Goal: Transaction & Acquisition: Book appointment/travel/reservation

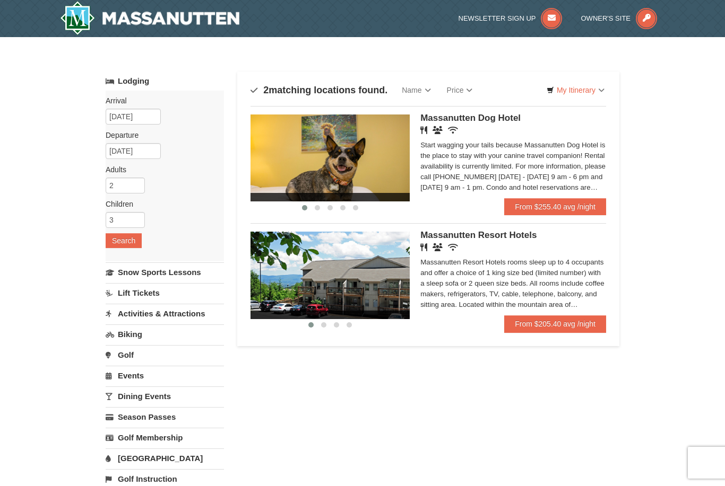
click at [592, 97] on link "My Itinerary" at bounding box center [575, 90] width 72 height 16
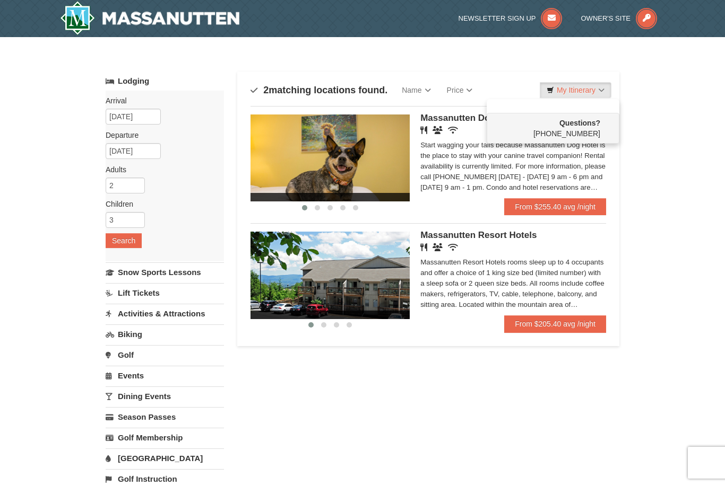
click at [589, 95] on div at bounding box center [362, 243] width 725 height 486
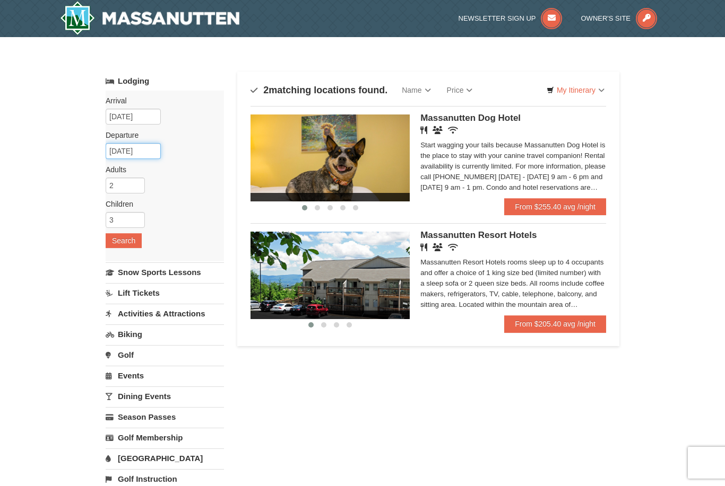
click at [150, 157] on input "01/01/2026" at bounding box center [133, 151] width 55 height 16
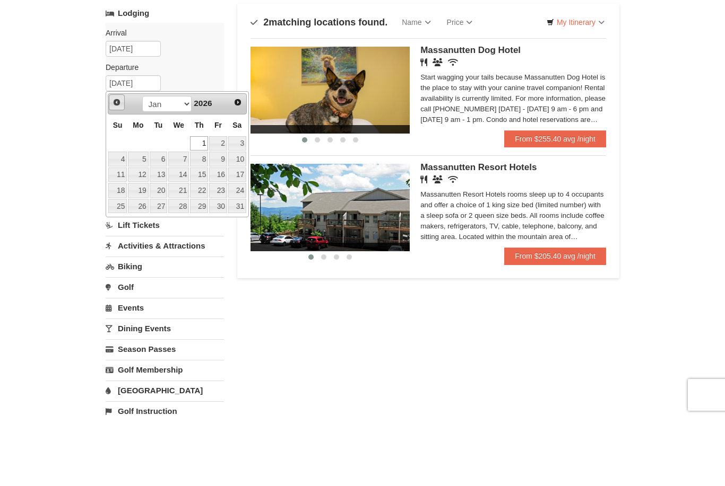
click at [118, 166] on span "Prev" at bounding box center [116, 170] width 8 height 8
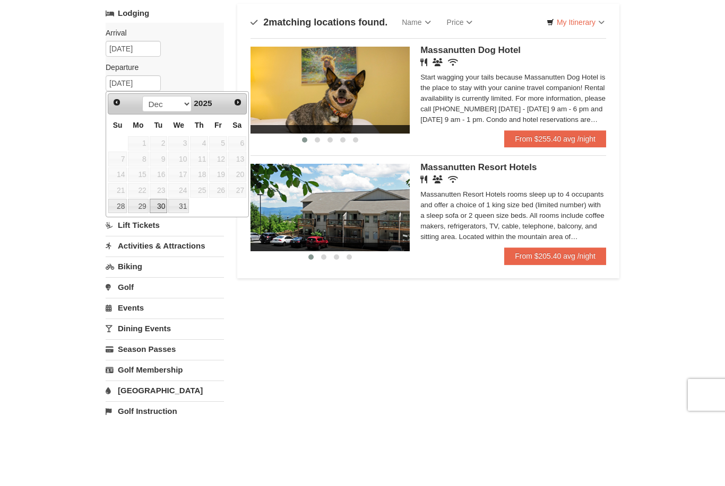
click at [159, 267] on link "30" at bounding box center [159, 274] width 18 height 15
type input "12/30/2025"
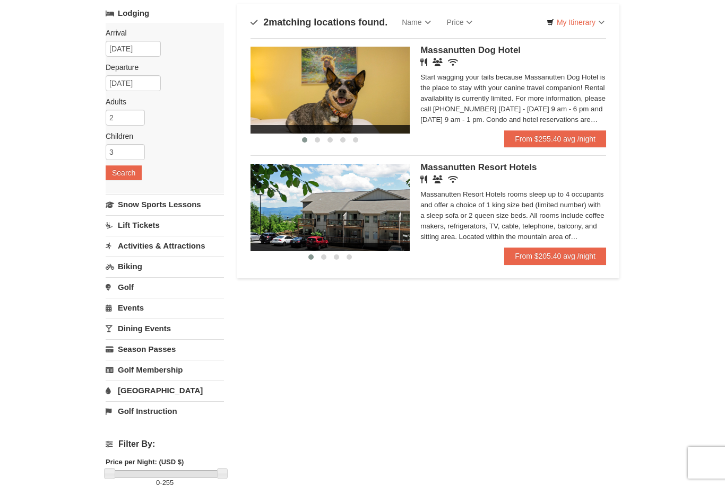
click at [132, 176] on button "Search" at bounding box center [124, 172] width 36 height 15
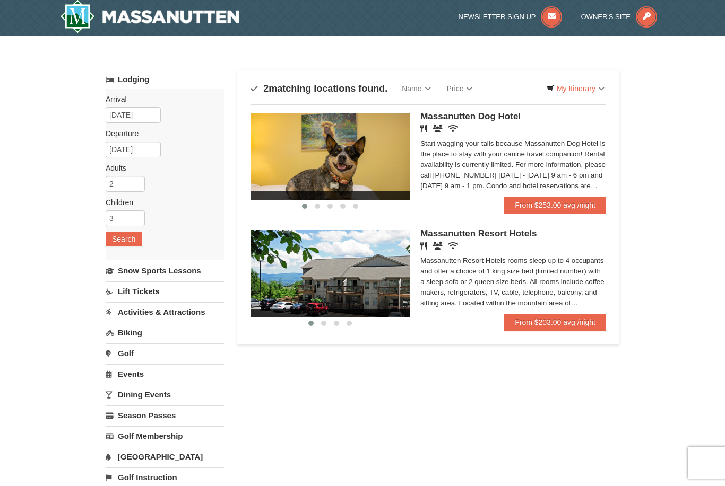
scroll to position [1, 0]
click at [142, 108] on input "[DATE]" at bounding box center [133, 116] width 55 height 16
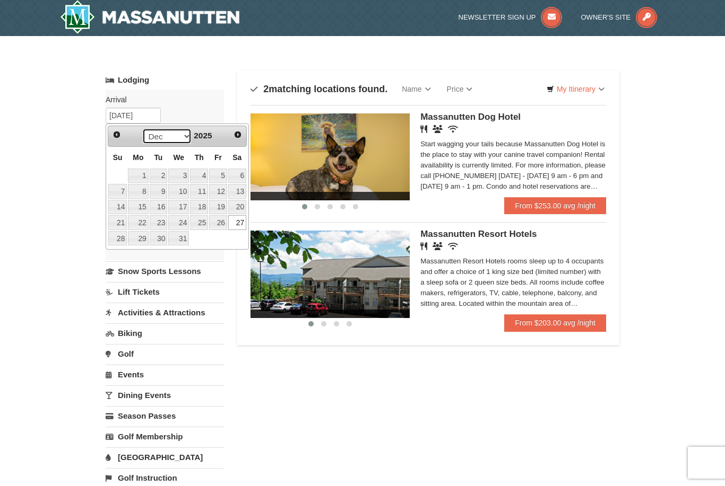
click at [179, 133] on select "Sep Oct Nov Dec" at bounding box center [166, 136] width 49 height 16
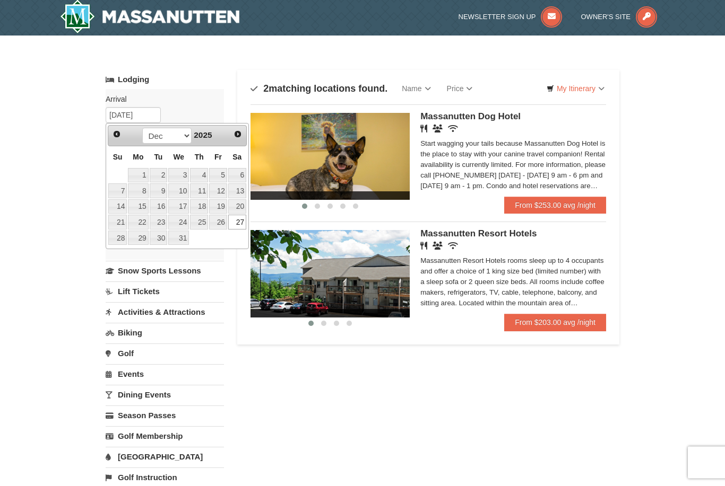
click at [211, 137] on span "2025" at bounding box center [203, 135] width 18 height 9
click at [210, 143] on div "Sep Oct Nov [DATE]" at bounding box center [177, 135] width 100 height 17
click at [244, 135] on link "Next" at bounding box center [237, 134] width 15 height 15
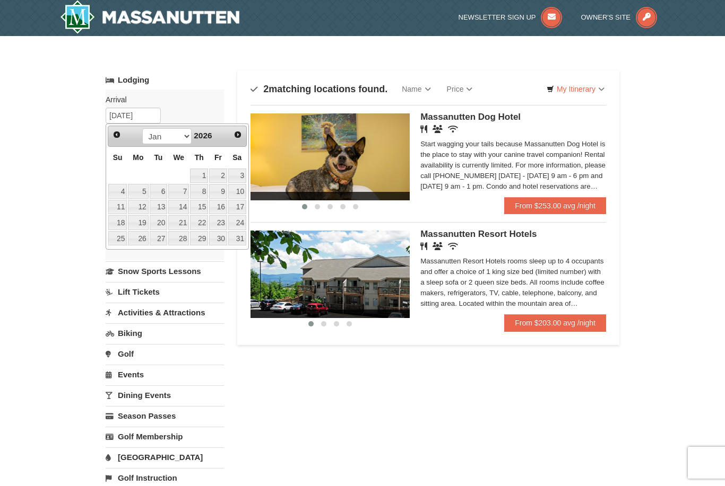
click at [237, 134] on span "Next" at bounding box center [237, 134] width 8 height 8
click at [170, 137] on select "Jan Feb Mar Apr May Jun Jul Aug Sep Oct Nov Dec" at bounding box center [166, 136] width 49 height 16
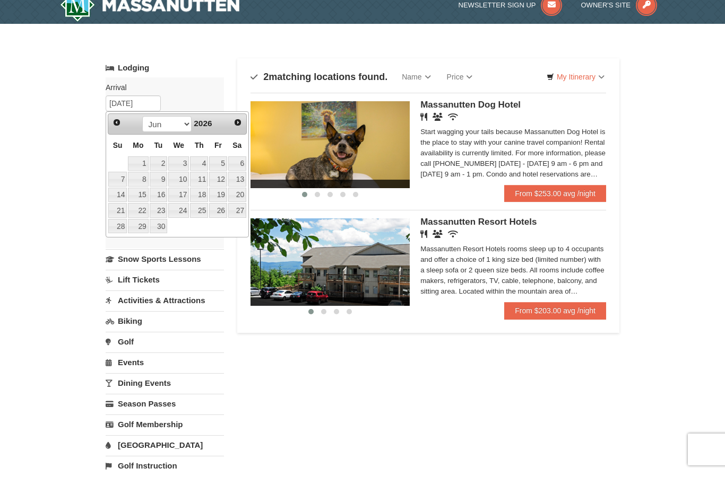
click at [242, 216] on link "27" at bounding box center [237, 223] width 18 height 15
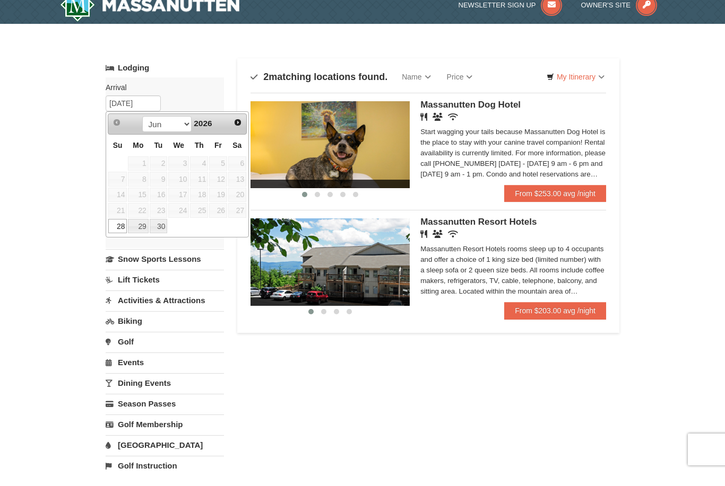
type input "06/27/2026"
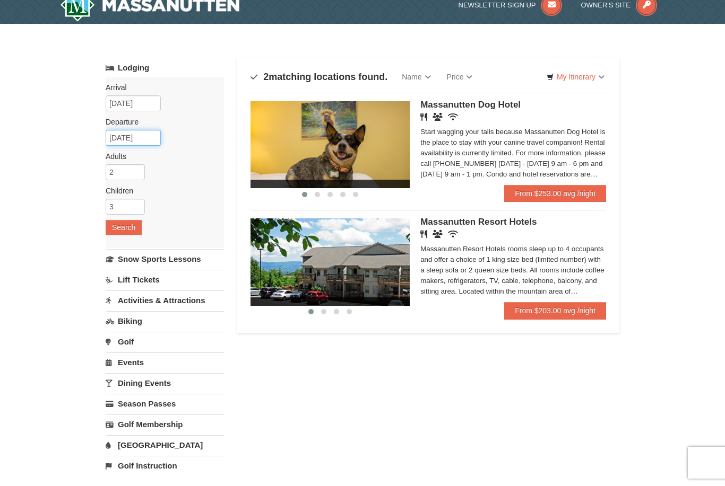
click at [149, 138] on input "06/28/2026" at bounding box center [133, 138] width 55 height 16
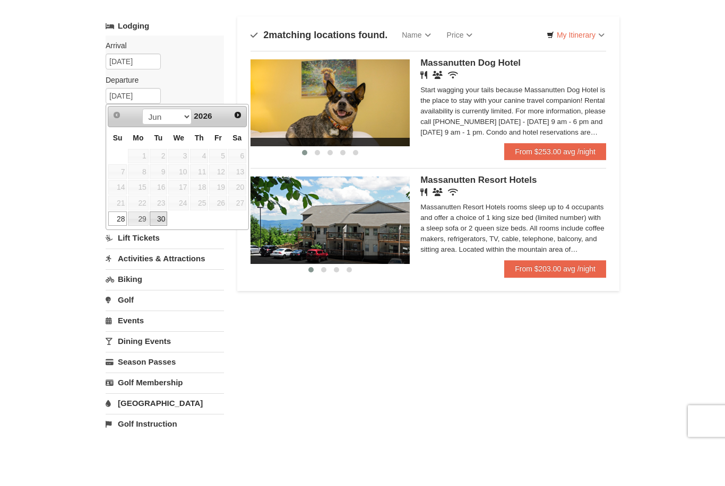
click at [164, 254] on link "30" at bounding box center [159, 261] width 18 height 15
type input "06/30/2026"
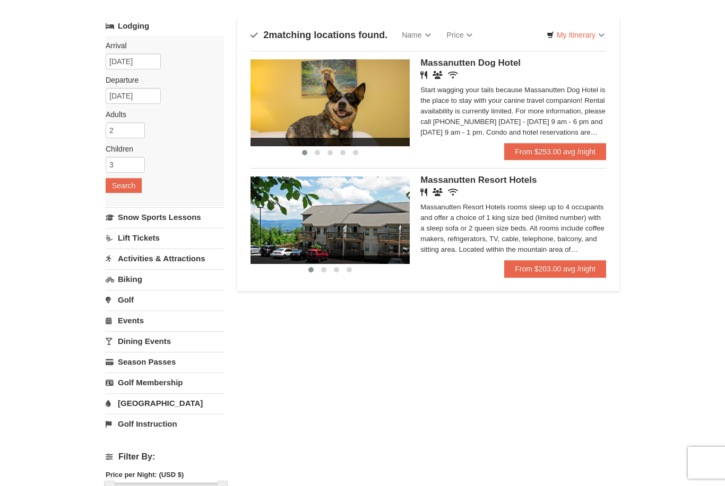
click at [135, 184] on button "Search" at bounding box center [124, 185] width 36 height 15
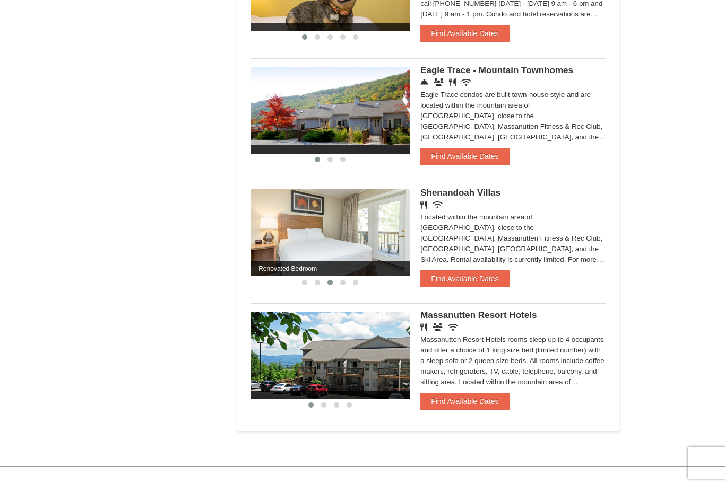
scroll to position [689, 0]
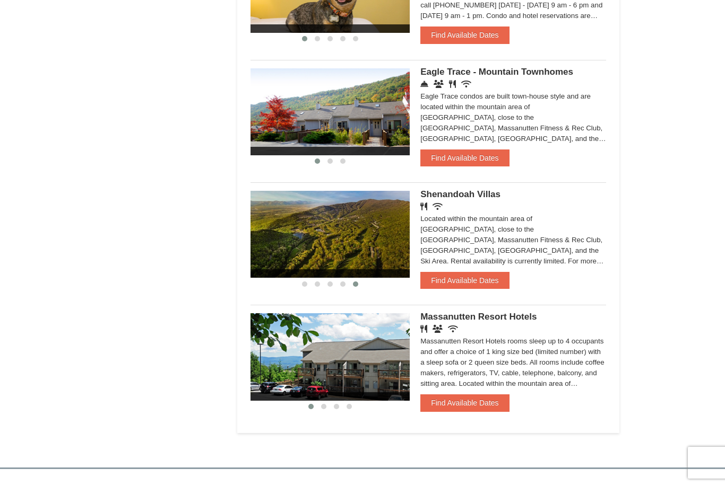
click at [409, 220] on img at bounding box center [488, 234] width 159 height 87
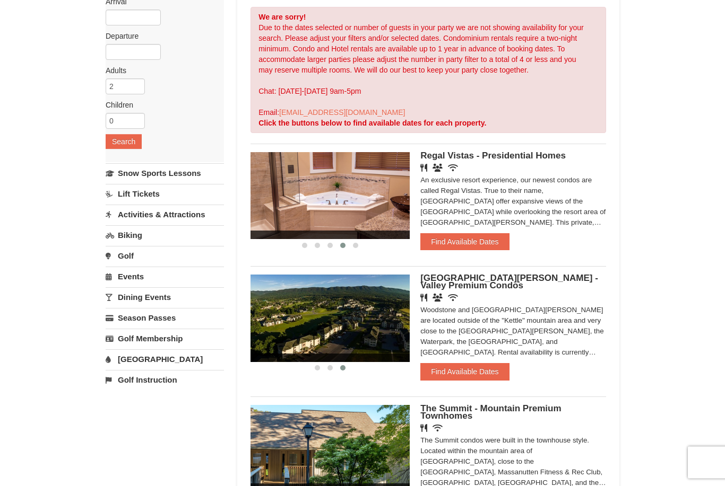
scroll to position [99, 0]
click at [482, 388] on div "‹ › Woodstone Meadows - Valley Premium Condos Restaurant Banquet Facilities Wir…" at bounding box center [427, 327] width 355 height 122
click at [466, 376] on button "Find Available Dates" at bounding box center [464, 371] width 89 height 17
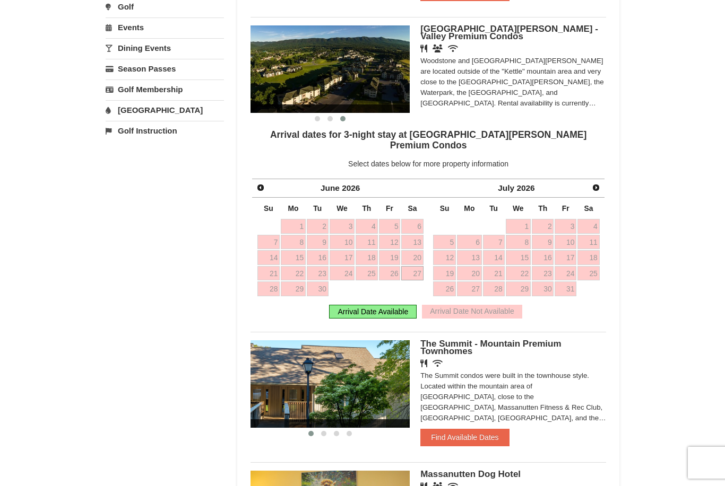
scroll to position [359, 0]
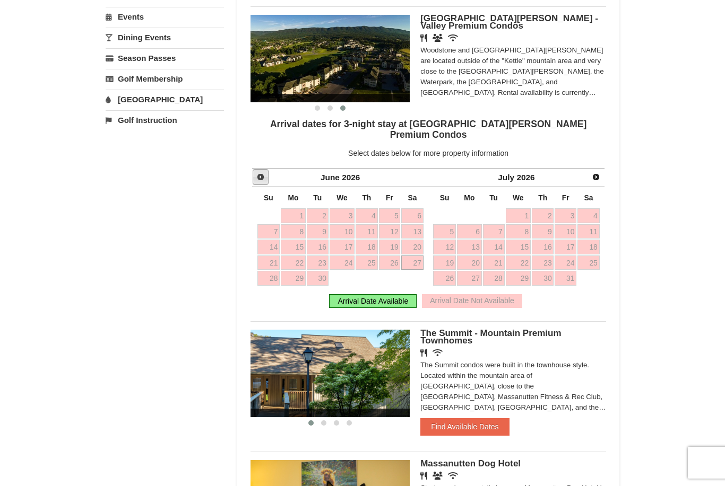
click at [265, 173] on span "Prev" at bounding box center [260, 177] width 8 height 8
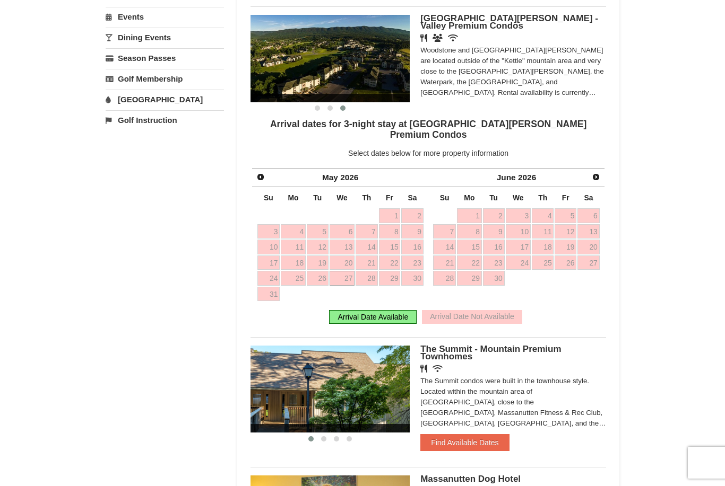
click at [261, 173] on span "Prev" at bounding box center [260, 177] width 8 height 8
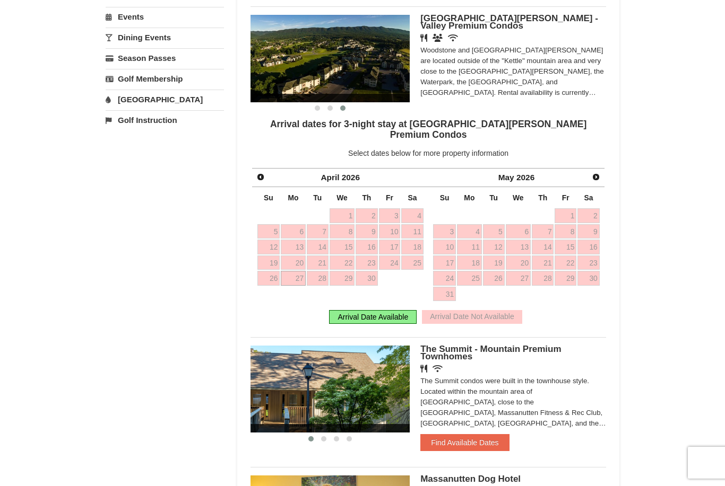
click at [258, 170] on link "Prev" at bounding box center [260, 177] width 15 height 15
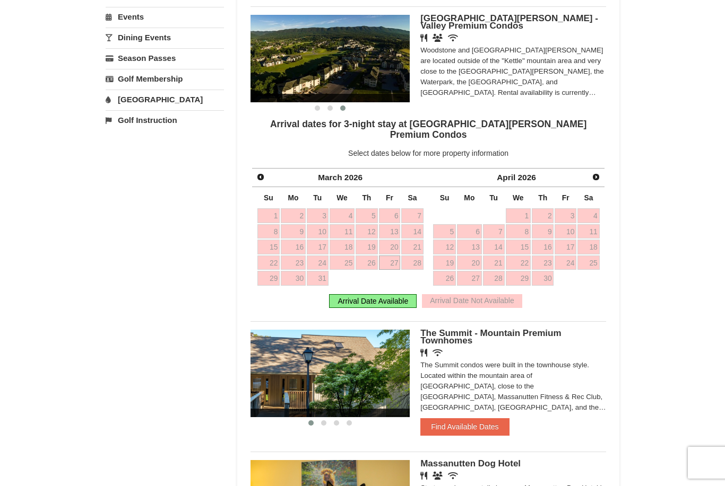
click at [257, 173] on span "Prev" at bounding box center [260, 177] width 8 height 8
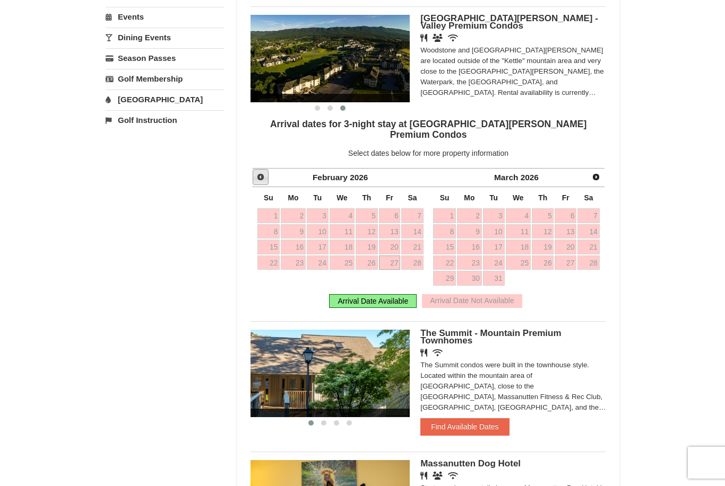
click at [259, 173] on span "Prev" at bounding box center [260, 177] width 8 height 8
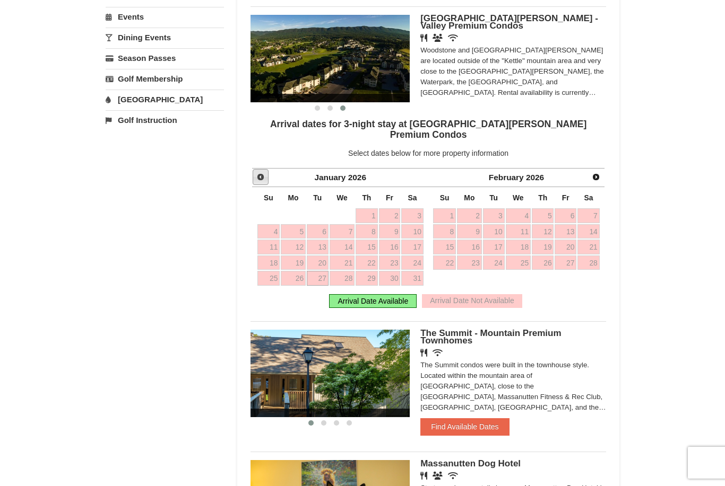
click at [258, 169] on link "Prev" at bounding box center [260, 177] width 16 height 16
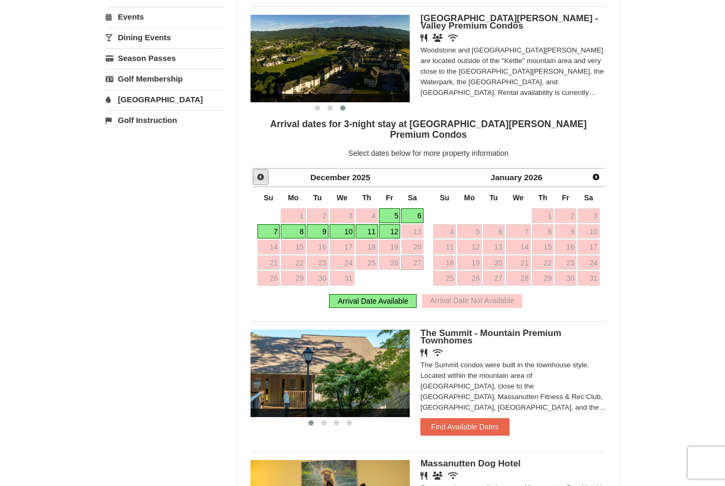
click at [265, 172] on link "Prev" at bounding box center [260, 177] width 16 height 16
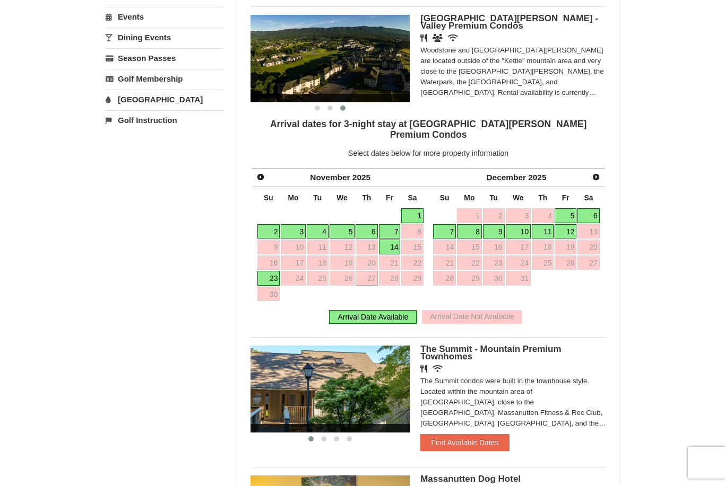
click at [417, 208] on link "1" at bounding box center [412, 215] width 22 height 15
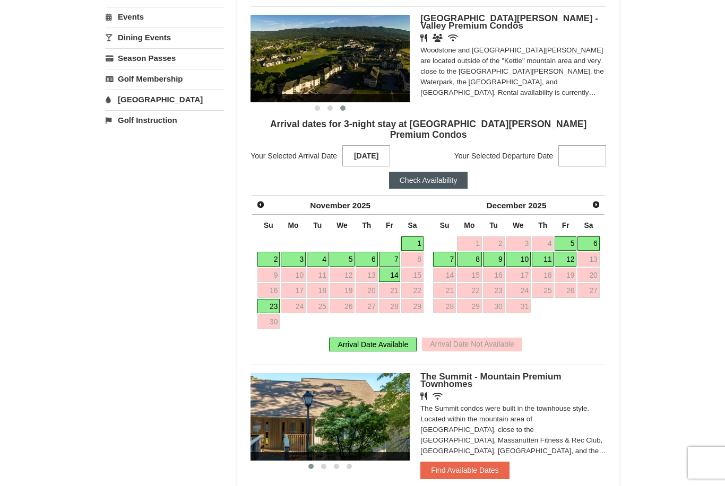
click at [415, 237] on link "1" at bounding box center [412, 244] width 22 height 15
click at [300, 252] on link "3" at bounding box center [293, 259] width 25 height 15
click at [415, 237] on link "1" at bounding box center [412, 244] width 22 height 15
click at [414, 237] on link "1" at bounding box center [412, 244] width 22 height 15
click at [444, 172] on button "Check Availability" at bounding box center [428, 180] width 79 height 17
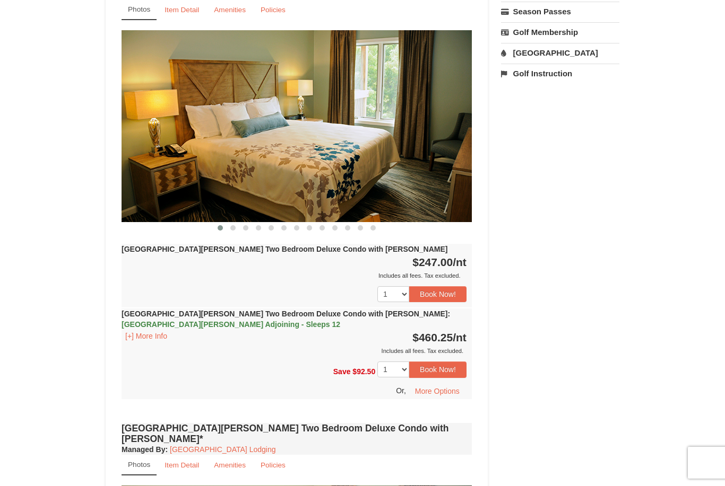
scroll to position [459, 0]
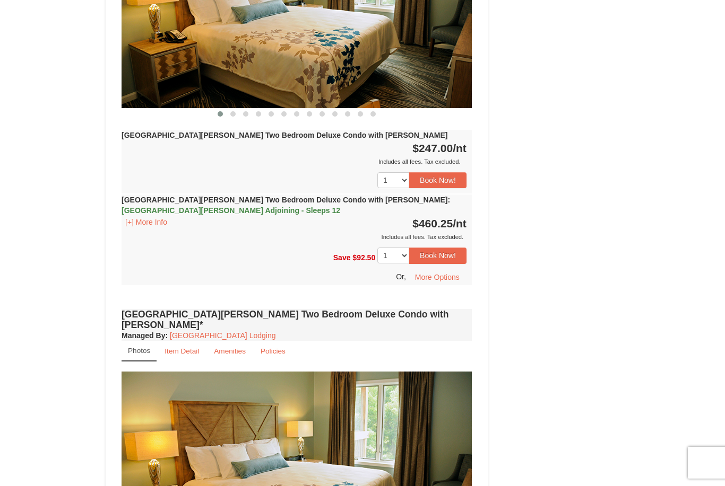
click at [450, 172] on button "Book Now!" at bounding box center [437, 180] width 57 height 16
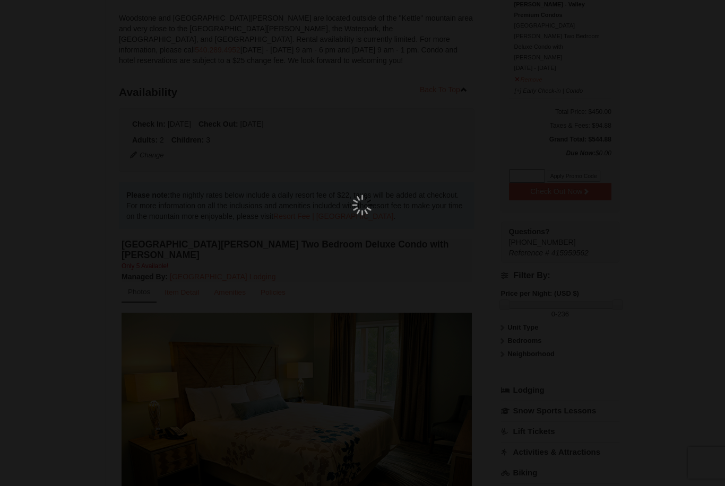
scroll to position [103, 0]
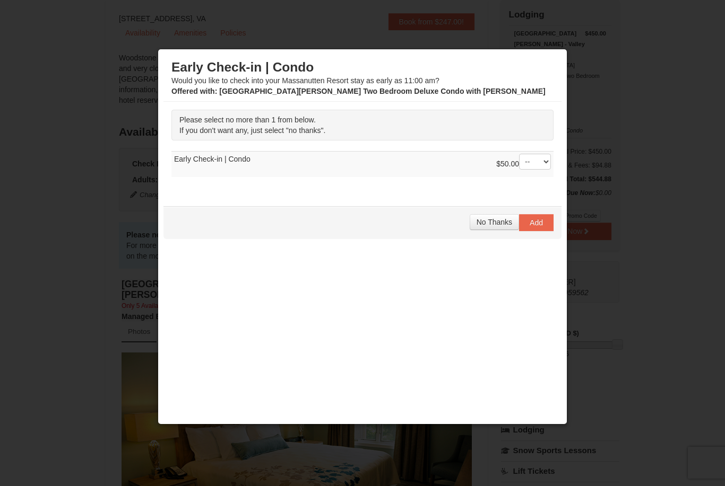
click at [489, 225] on span "No Thanks" at bounding box center [494, 222] width 36 height 8
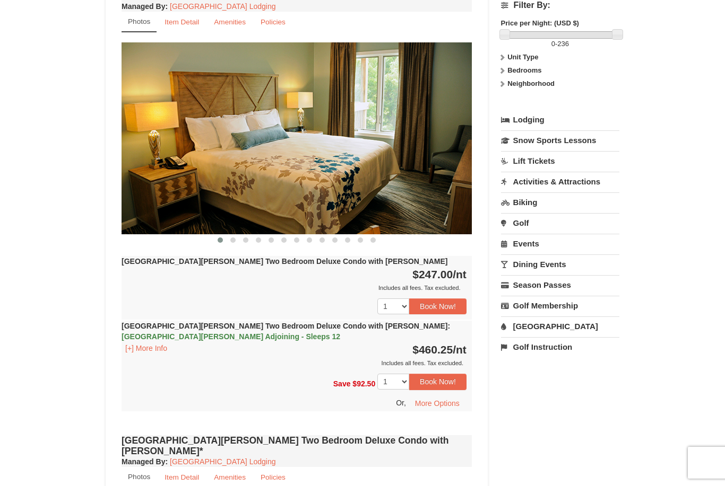
scroll to position [437, 0]
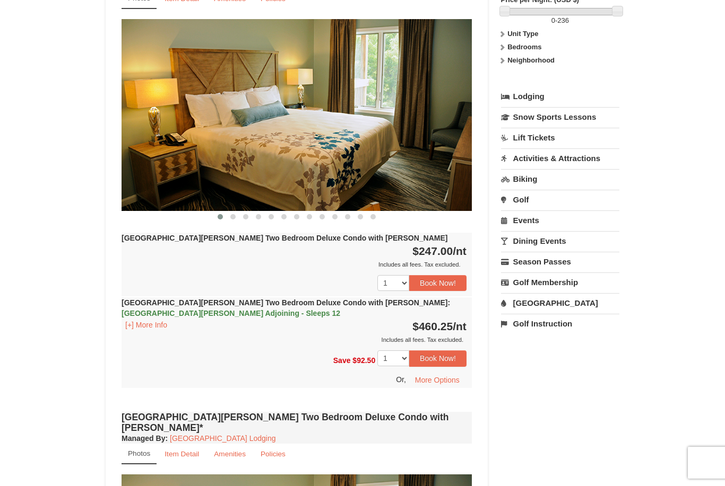
click at [548, 293] on link "[GEOGRAPHIC_DATA]" at bounding box center [560, 303] width 118 height 20
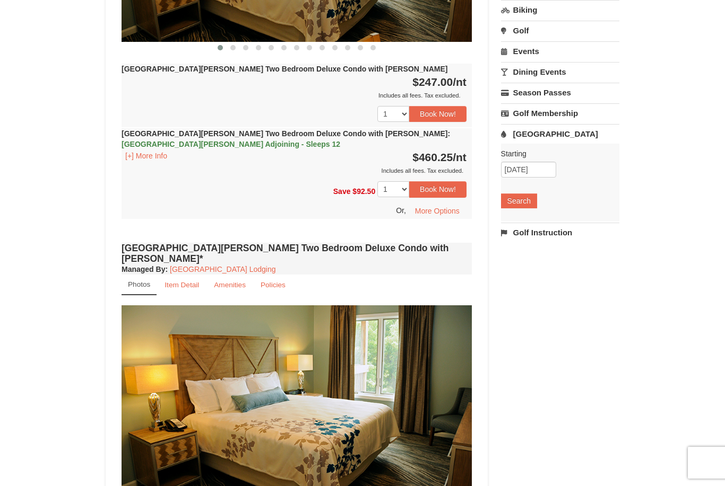
scroll to position [619, 0]
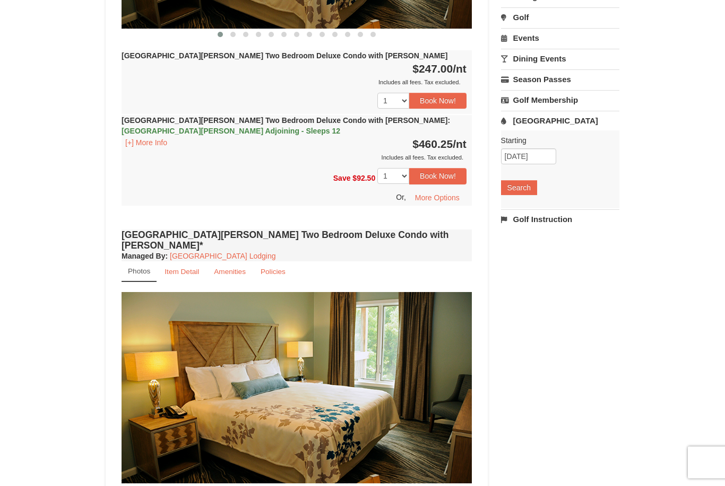
click at [538, 158] on div "Starting Please format dates MM/DD/YYYY Please format dates MM/DD/YYYY 11/01/20…" at bounding box center [560, 170] width 118 height 78
click at [527, 180] on button "Search" at bounding box center [519, 187] width 36 height 15
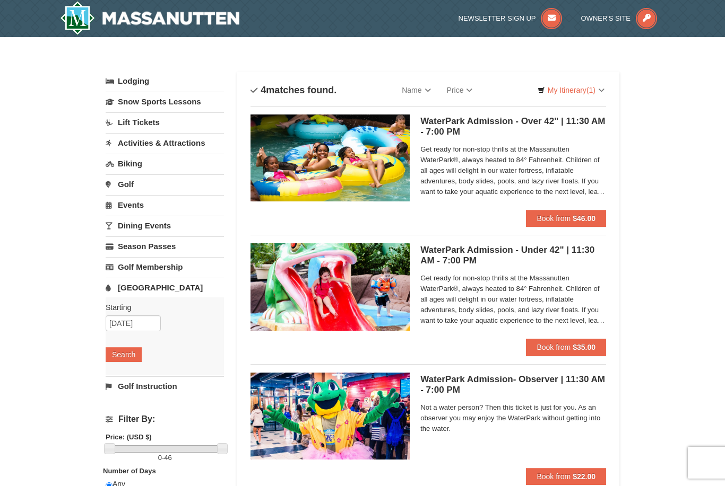
click at [141, 79] on link "Lodging" at bounding box center [165, 81] width 118 height 19
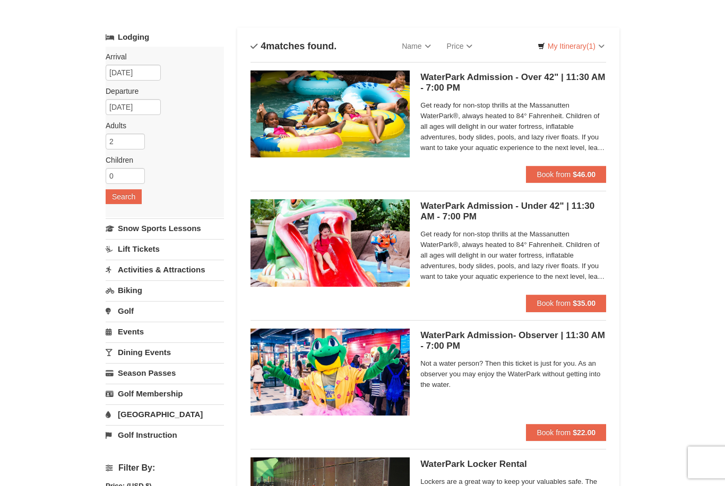
click at [589, 167] on button "Book from $46.00" at bounding box center [566, 175] width 80 height 17
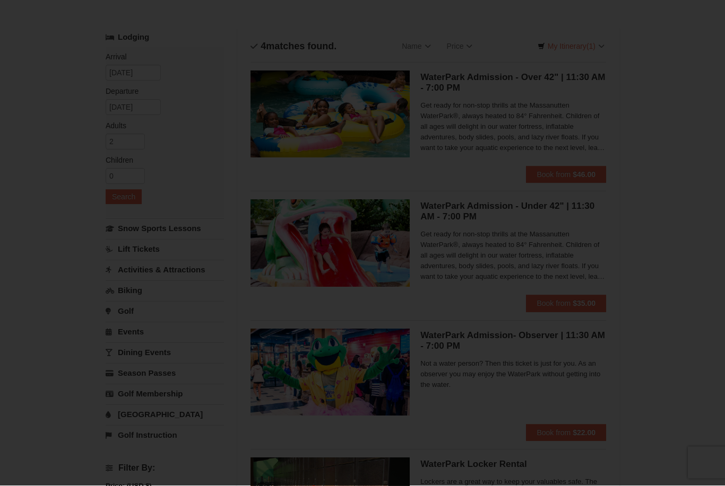
scroll to position [44, 0]
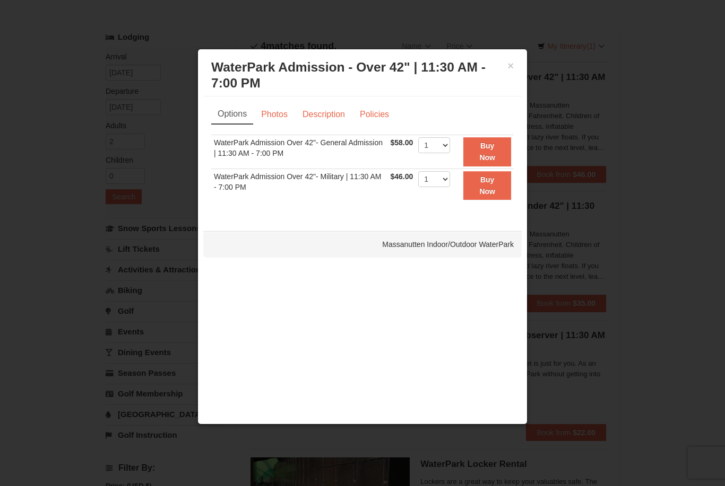
click at [587, 146] on div at bounding box center [362, 243] width 725 height 486
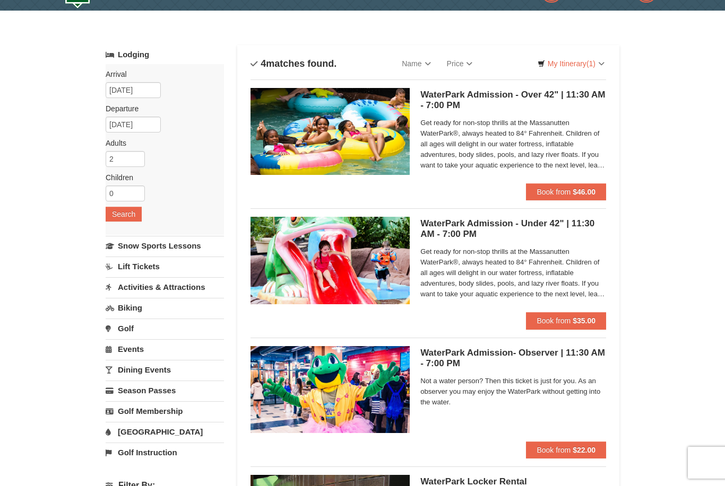
scroll to position [0, 0]
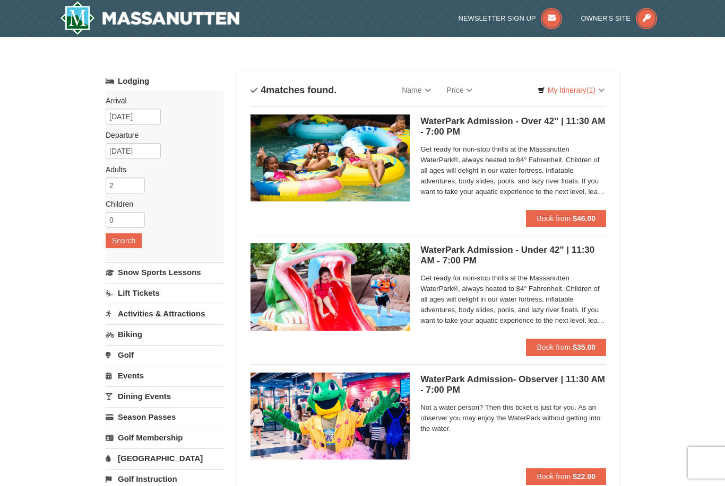
click at [86, 25] on img at bounding box center [149, 18] width 179 height 34
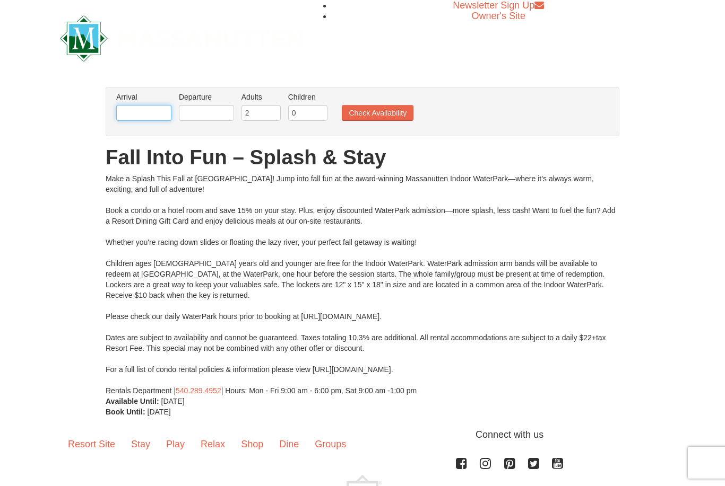
click at [156, 115] on input "text" at bounding box center [143, 113] width 55 height 16
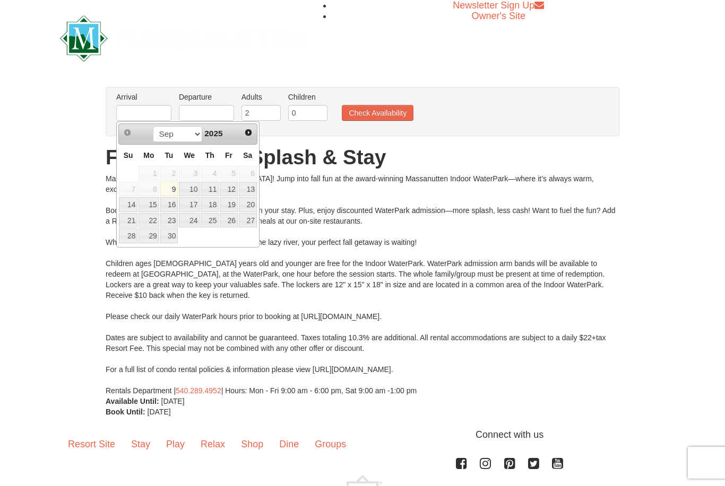
click at [249, 128] on span "Next" at bounding box center [248, 132] width 8 height 8
click at [255, 128] on link "Next" at bounding box center [248, 132] width 15 height 15
click at [251, 175] on link "1" at bounding box center [248, 173] width 18 height 15
type input "[DATE]"
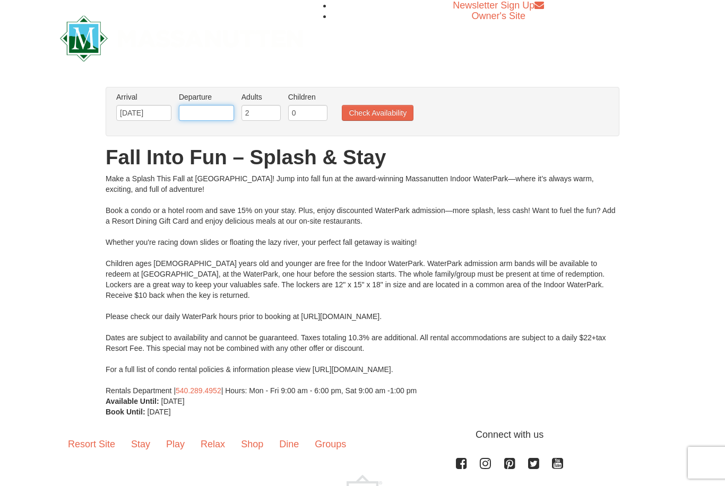
click at [221, 106] on input "text" at bounding box center [206, 113] width 55 height 16
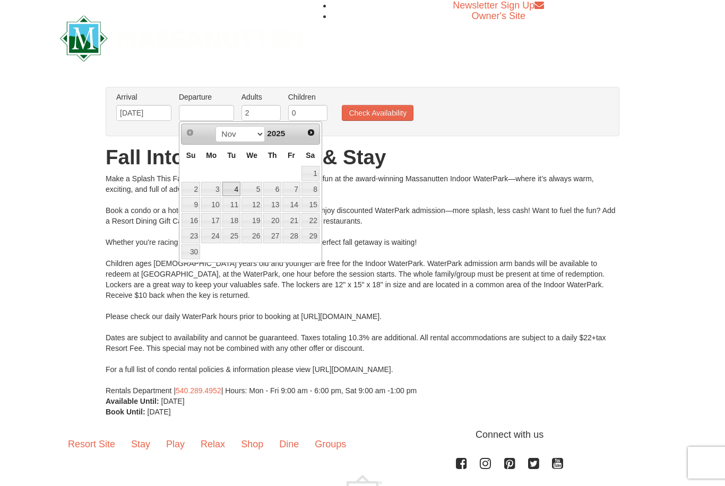
click at [222, 189] on link "4" at bounding box center [231, 189] width 18 height 15
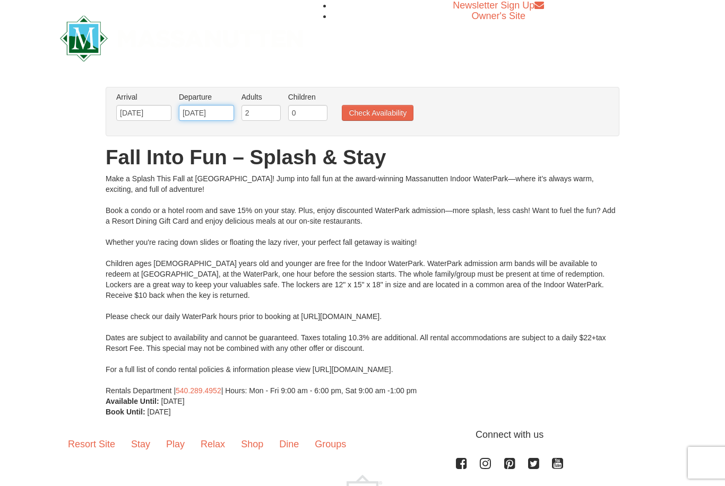
click at [224, 106] on input "11/04/2025" at bounding box center [206, 113] width 55 height 16
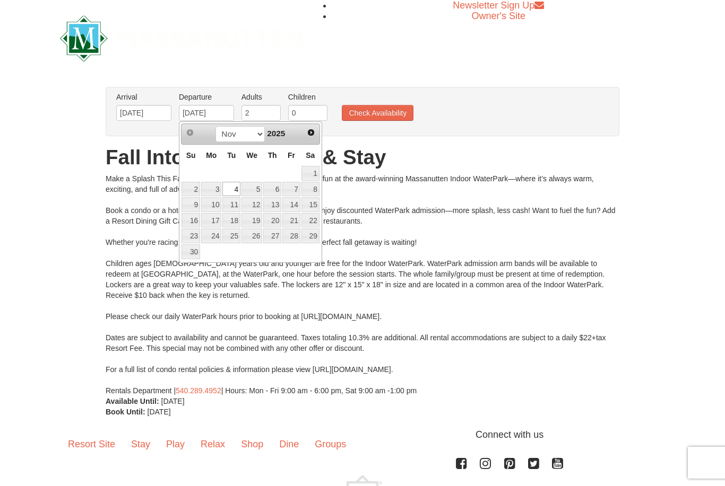
click at [219, 190] on link "3" at bounding box center [211, 189] width 20 height 15
type input "[DATE]"
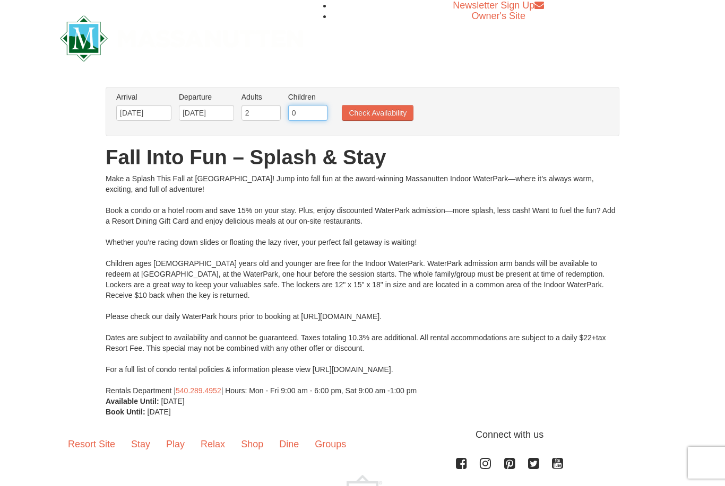
click at [308, 116] on input "0" at bounding box center [307, 113] width 39 height 16
type input "3"
click at [386, 116] on button "Check Availability" at bounding box center [378, 113] width 72 height 16
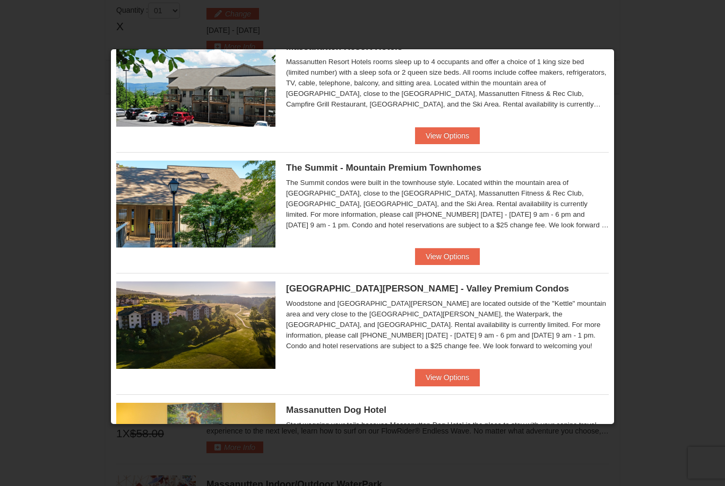
scroll to position [288, 0]
click at [464, 382] on button "View Options" at bounding box center [447, 377] width 65 height 17
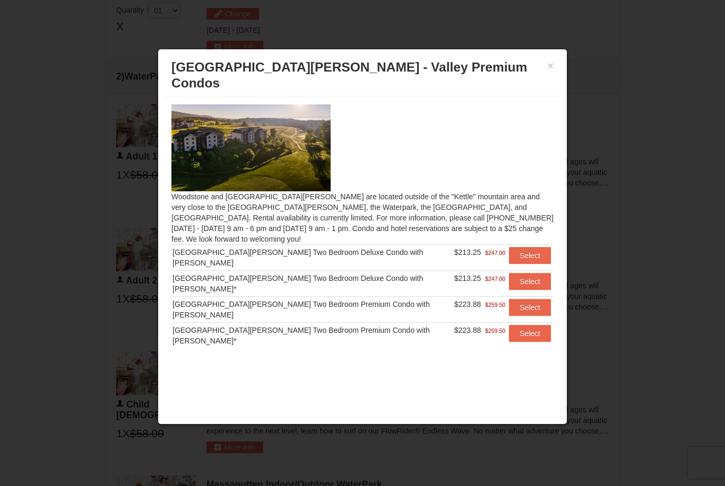
click at [536, 247] on button "Select" at bounding box center [530, 255] width 42 height 17
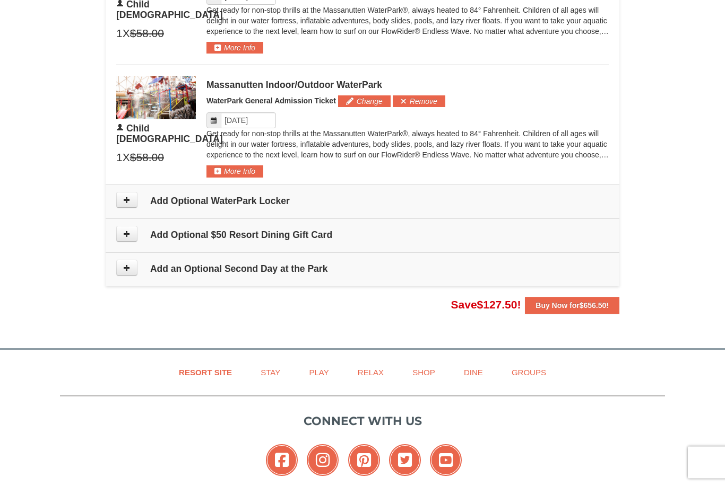
scroll to position [1024, 0]
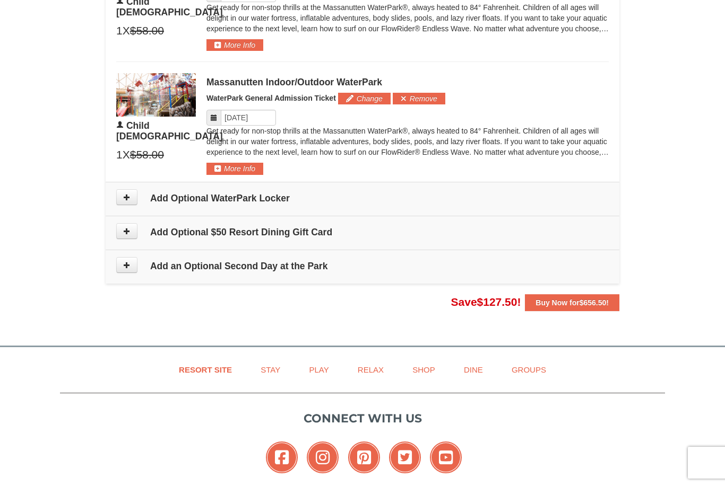
click at [127, 228] on icon at bounding box center [126, 231] width 7 height 7
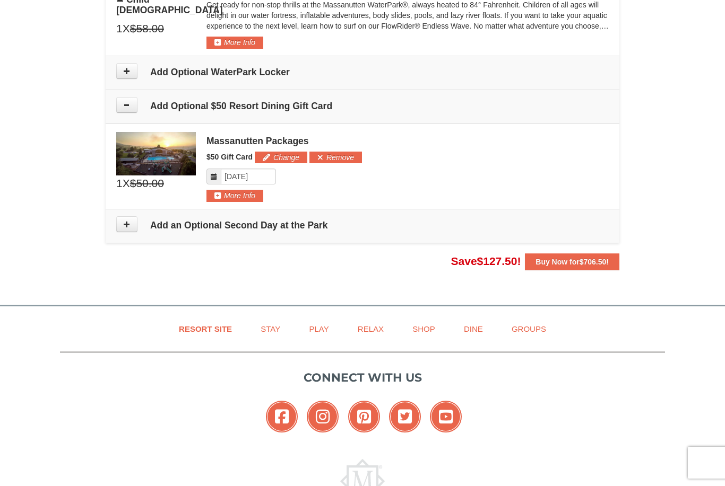
scroll to position [1189, 0]
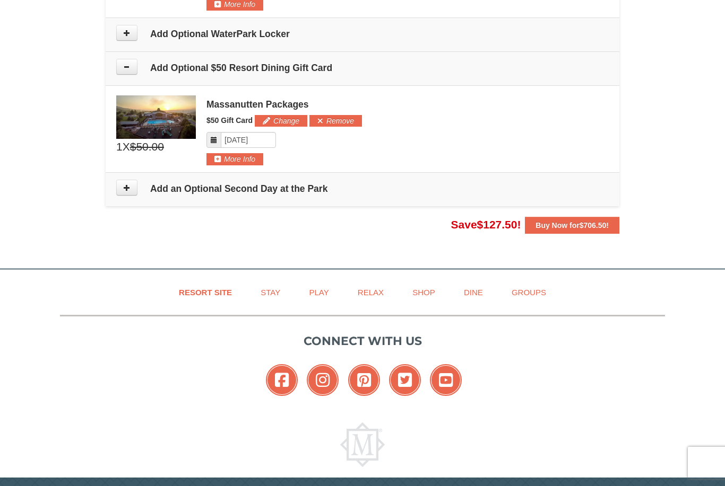
click at [122, 68] on button at bounding box center [126, 67] width 21 height 16
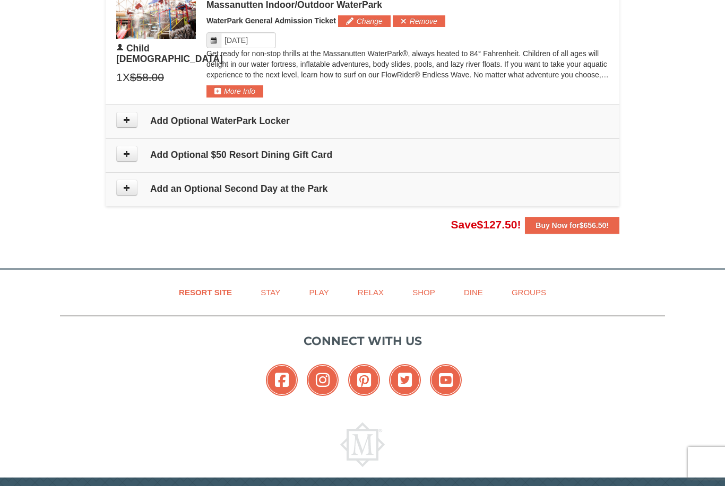
click at [129, 188] on icon at bounding box center [126, 187] width 7 height 7
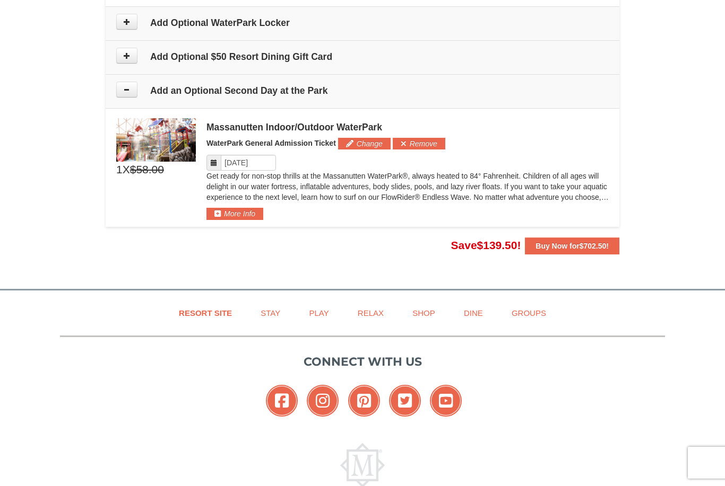
scroll to position [1193, 0]
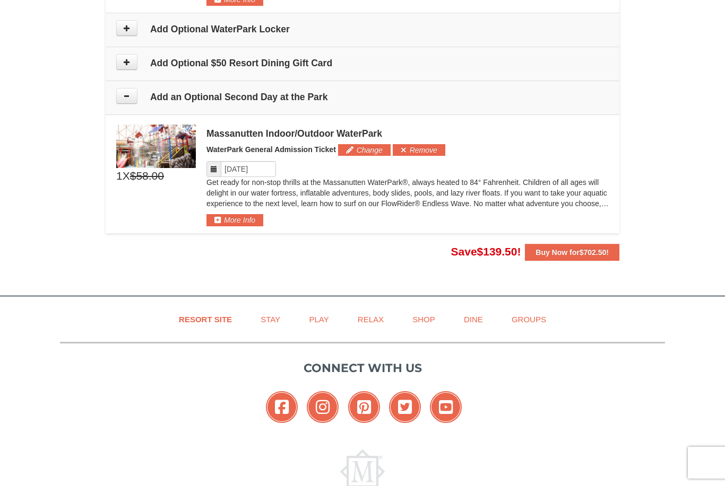
click at [129, 97] on button at bounding box center [126, 96] width 21 height 16
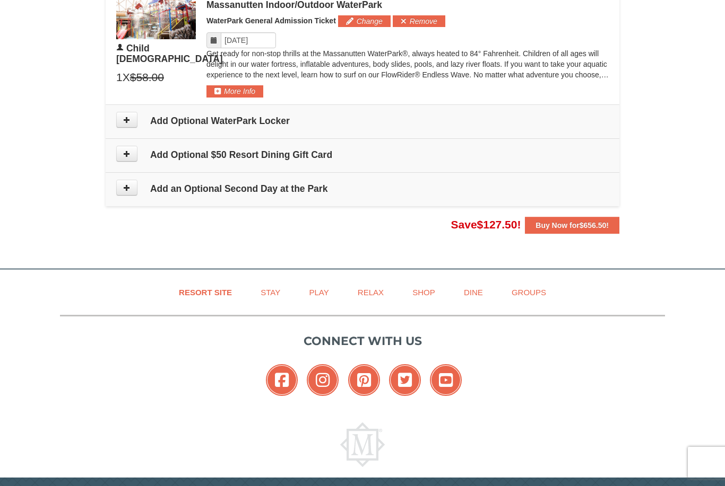
click at [126, 184] on icon at bounding box center [126, 187] width 7 height 7
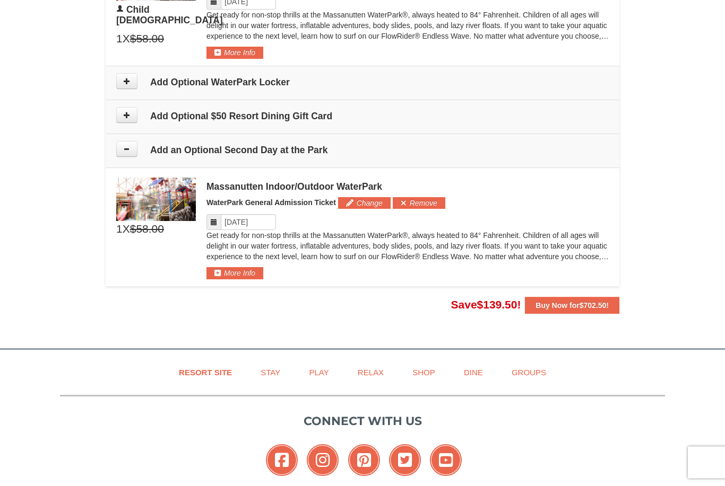
scroll to position [1140, 0]
click at [252, 268] on button "More Info" at bounding box center [234, 273] width 57 height 12
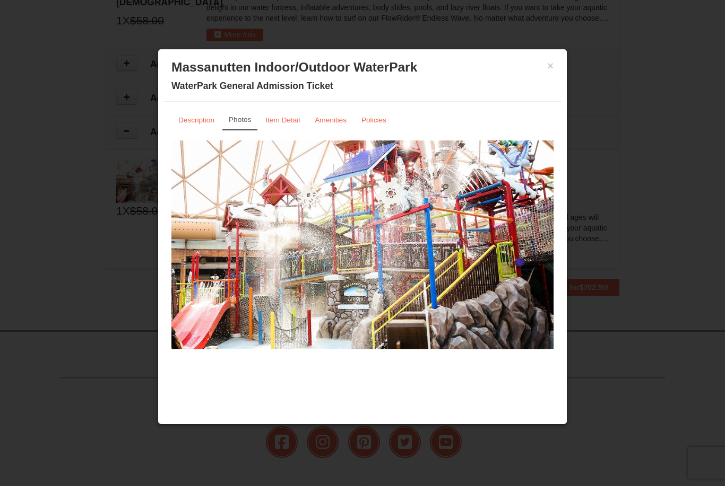
scroll to position [1220, 0]
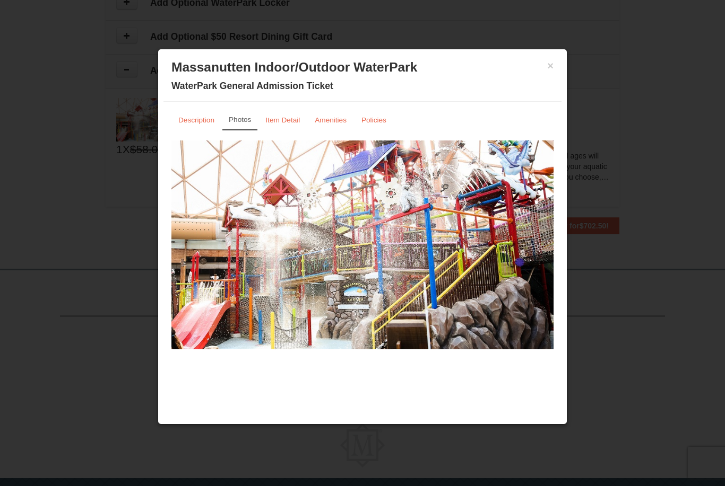
click at [552, 71] on button "×" at bounding box center [550, 65] width 6 height 11
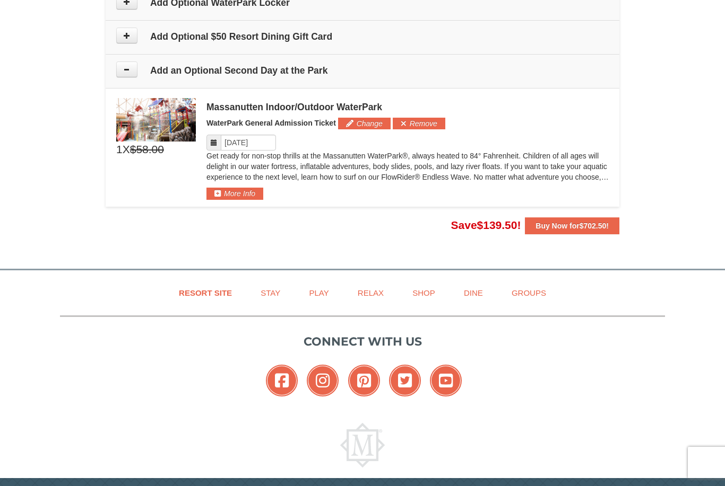
click at [361, 107] on div "Massanutten Indoor/Outdoor WaterPark" at bounding box center [407, 107] width 402 height 11
click at [359, 120] on button "Change" at bounding box center [364, 124] width 53 height 12
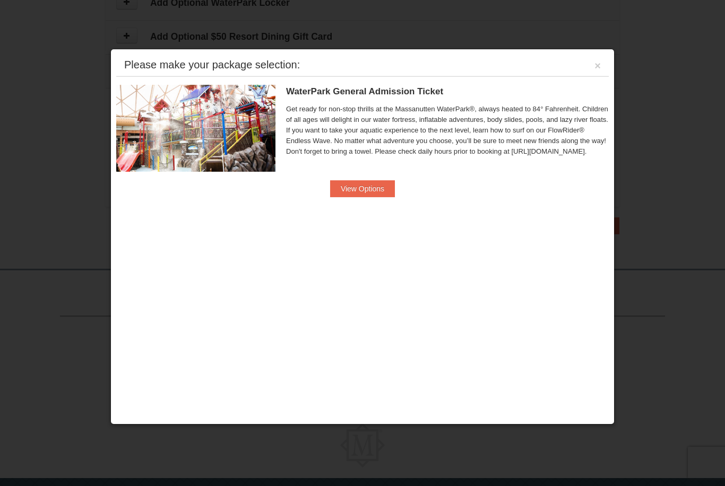
click at [368, 196] on button "View Options" at bounding box center [362, 188] width 65 height 17
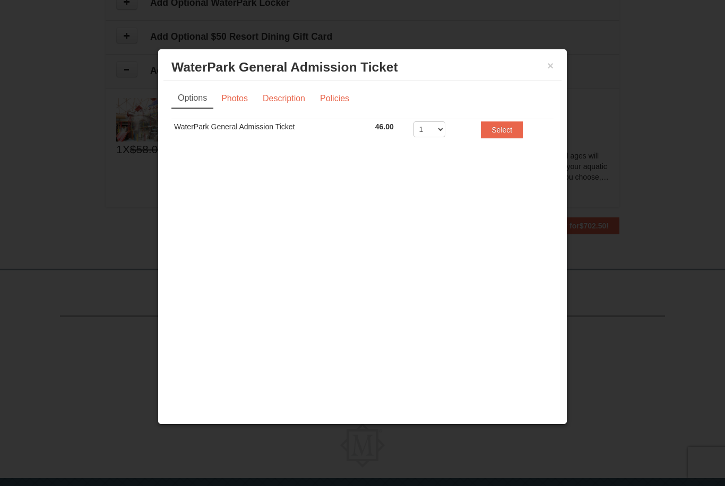
click at [438, 126] on select "1 2 3 4 5 6 7 8" at bounding box center [429, 129] width 32 height 16
select select "5"
click at [516, 135] on button "Select" at bounding box center [502, 129] width 42 height 17
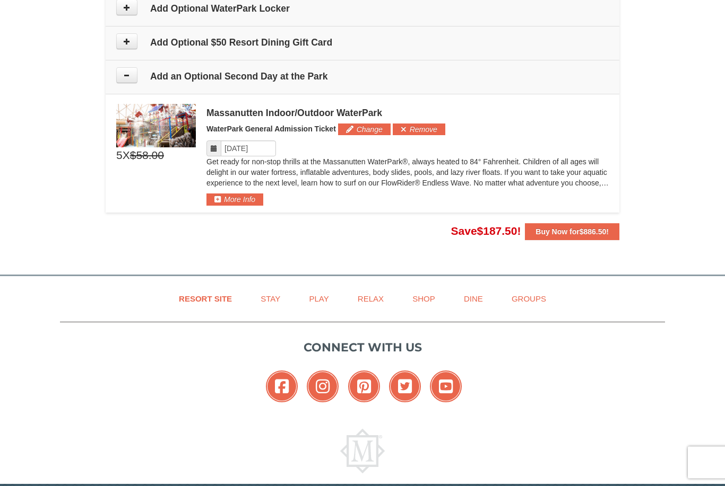
scroll to position [1212, 0]
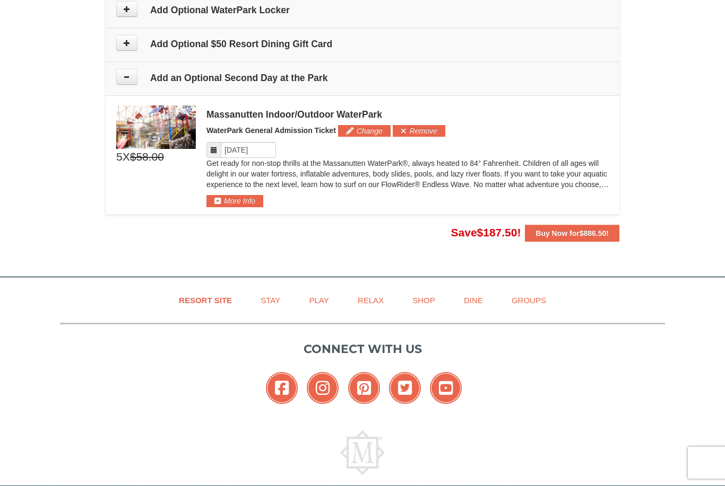
click at [134, 81] on button at bounding box center [126, 77] width 21 height 16
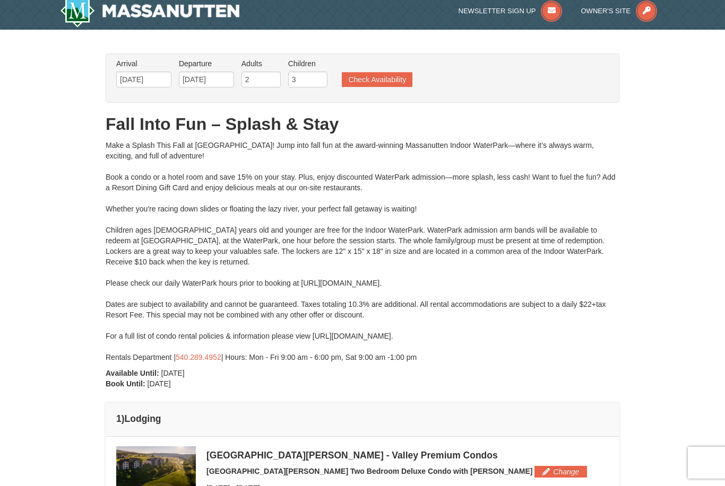
scroll to position [0, 0]
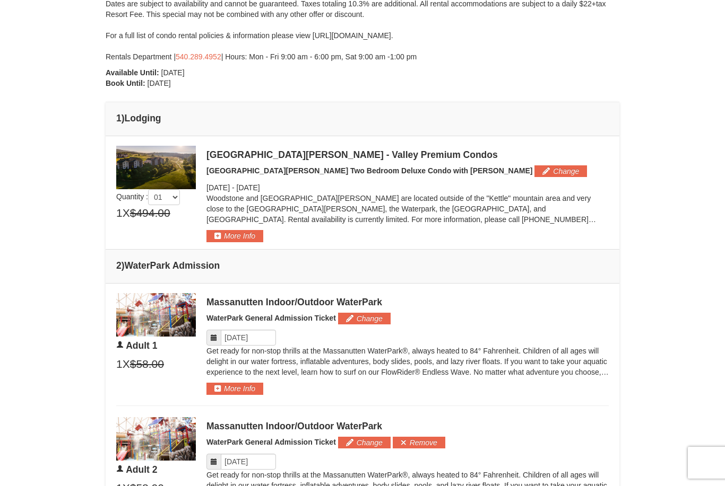
click at [534, 176] on button "Change" at bounding box center [560, 171] width 53 height 12
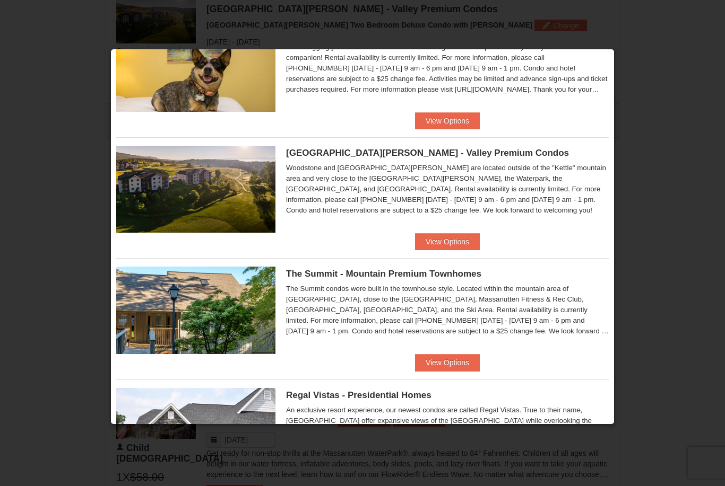
scroll to position [303, 0]
click at [469, 359] on button "View Options" at bounding box center [447, 362] width 65 height 17
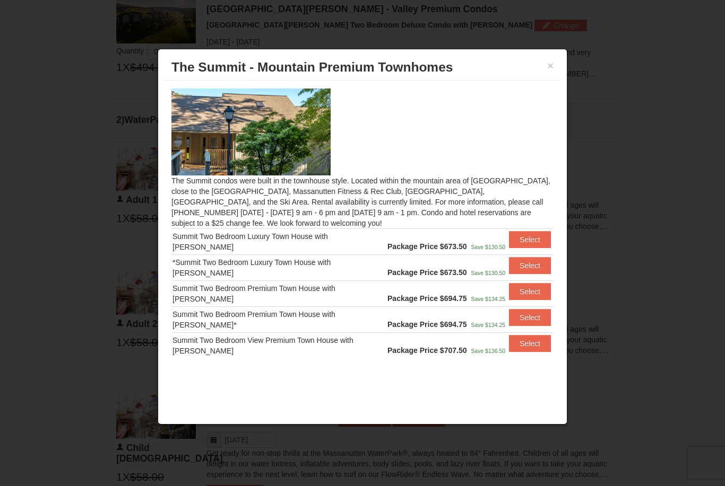
click at [552, 71] on button "×" at bounding box center [550, 65] width 6 height 11
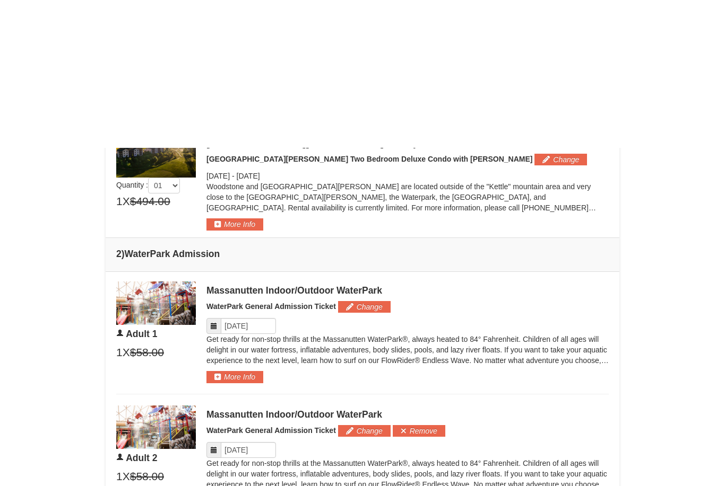
scroll to position [279, 0]
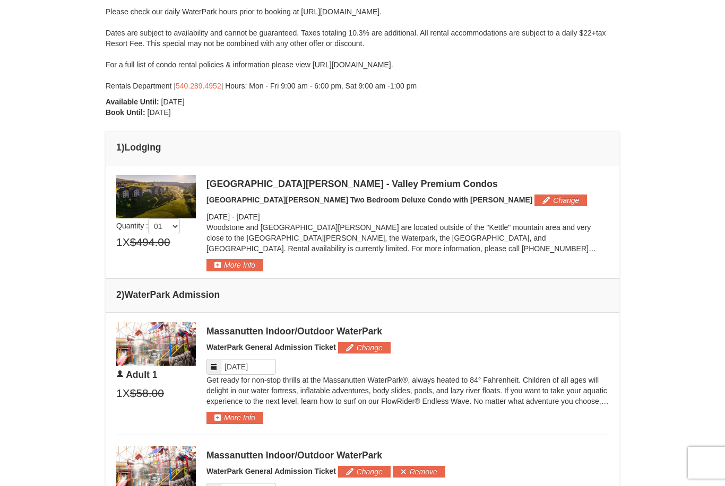
click at [534, 196] on button "Change" at bounding box center [560, 201] width 53 height 12
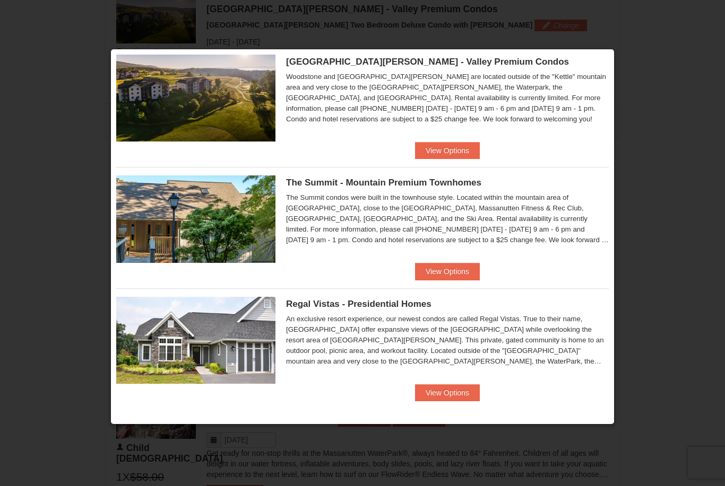
scroll to position [393, 0]
click at [464, 395] on button "View Options" at bounding box center [447, 393] width 65 height 17
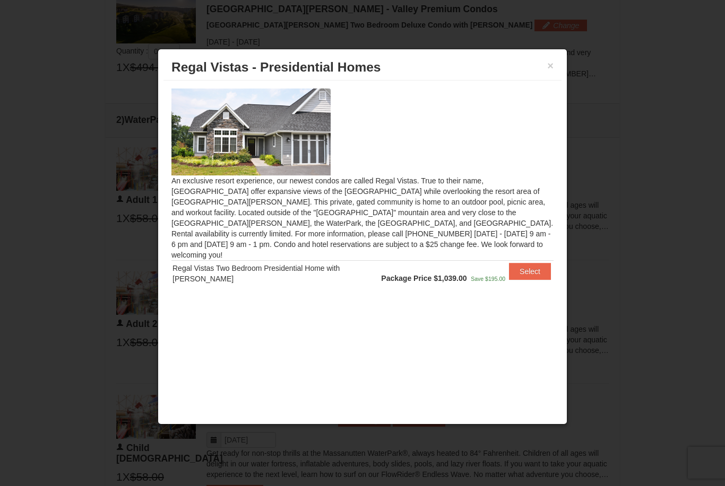
click at [552, 65] on button "×" at bounding box center [550, 65] width 6 height 11
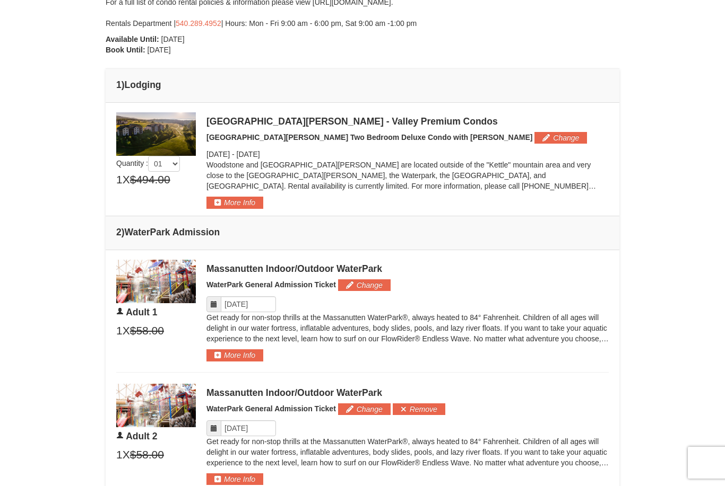
click at [534, 141] on button "Change" at bounding box center [560, 138] width 53 height 12
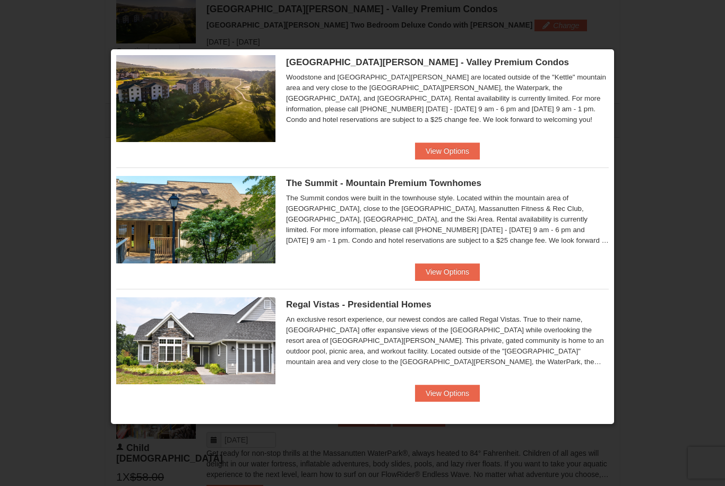
click at [457, 271] on button "View Options" at bounding box center [447, 272] width 65 height 17
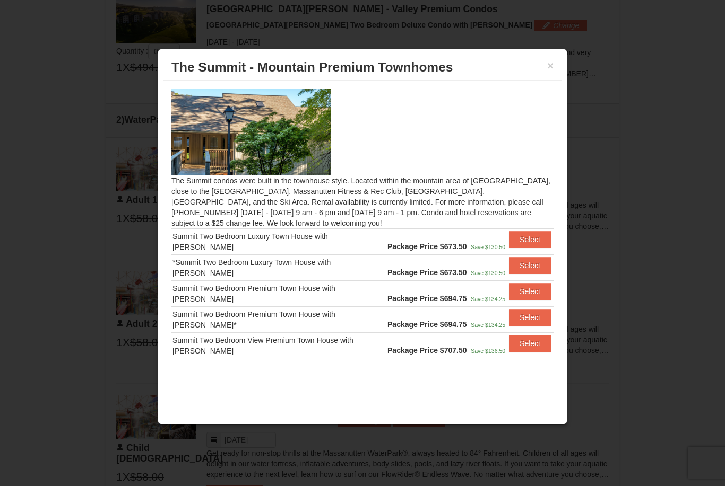
click at [551, 63] on button "×" at bounding box center [550, 65] width 6 height 11
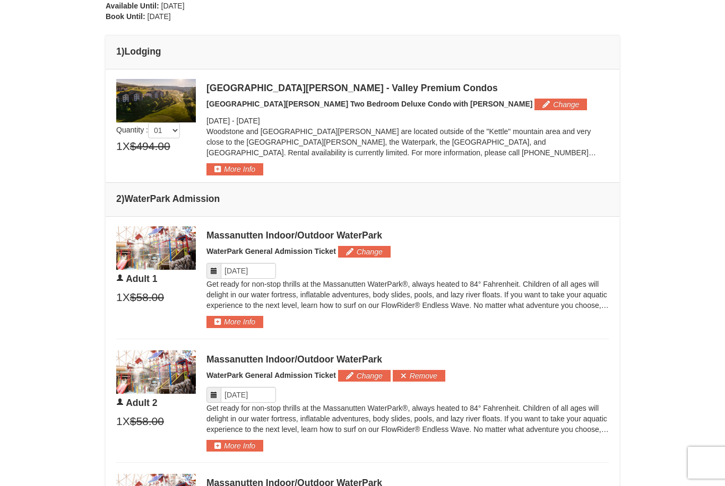
click at [534, 103] on button "Change" at bounding box center [560, 105] width 53 height 12
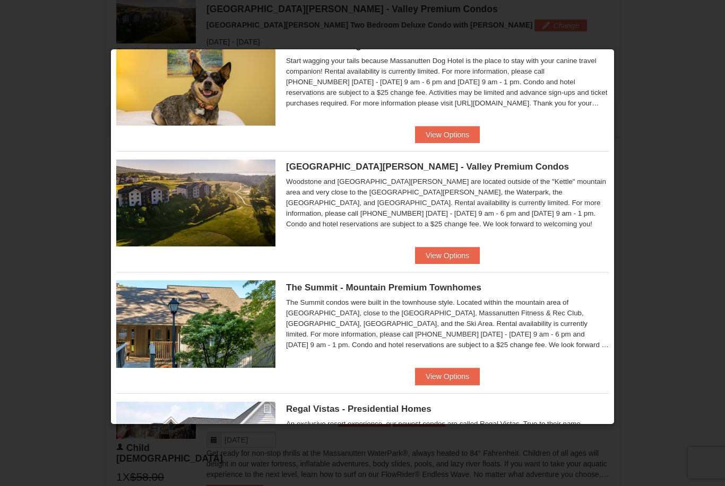
scroll to position [295, 0]
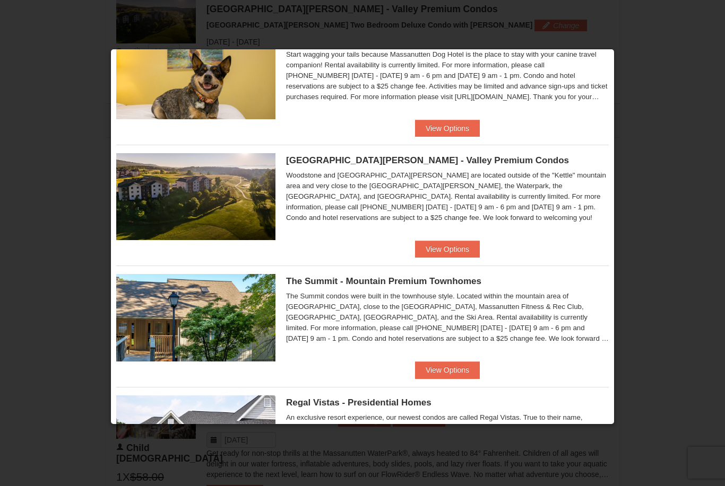
click at [457, 256] on button "View Options" at bounding box center [447, 249] width 65 height 17
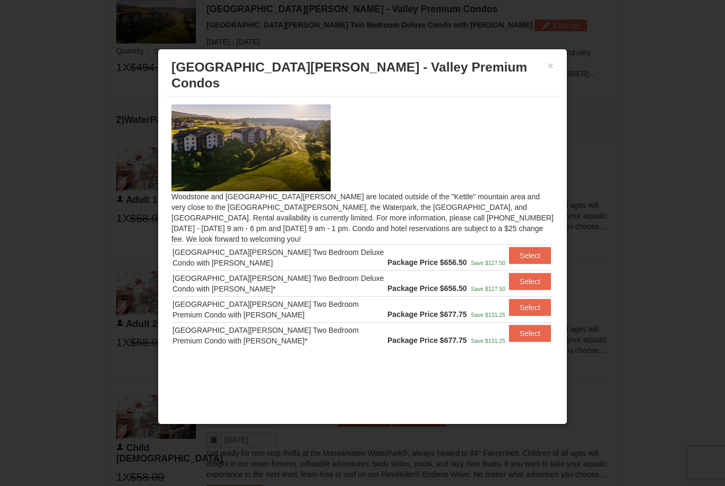
click at [551, 64] on button "×" at bounding box center [550, 65] width 6 height 11
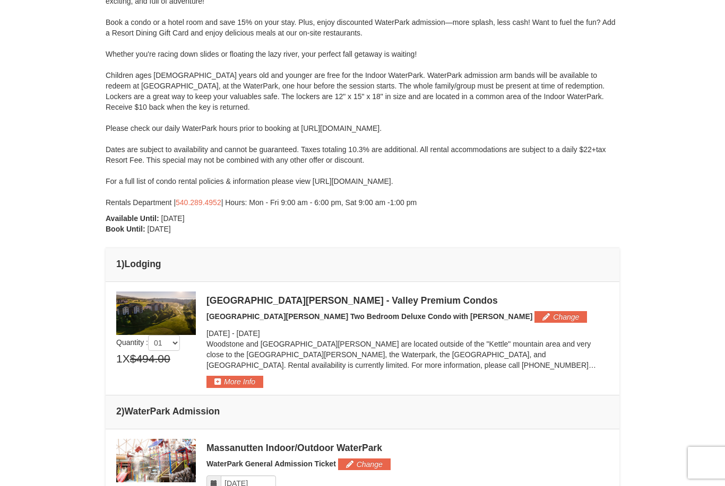
click at [534, 317] on button "Change" at bounding box center [560, 317] width 53 height 12
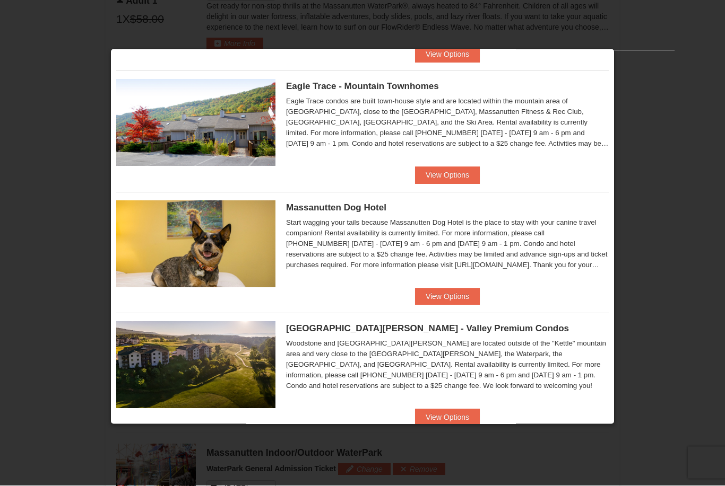
scroll to position [653, 0]
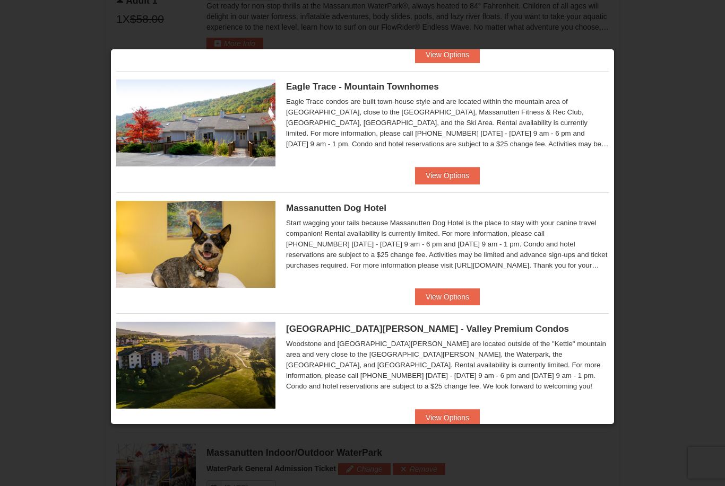
click at [462, 178] on button "View Options" at bounding box center [447, 175] width 65 height 17
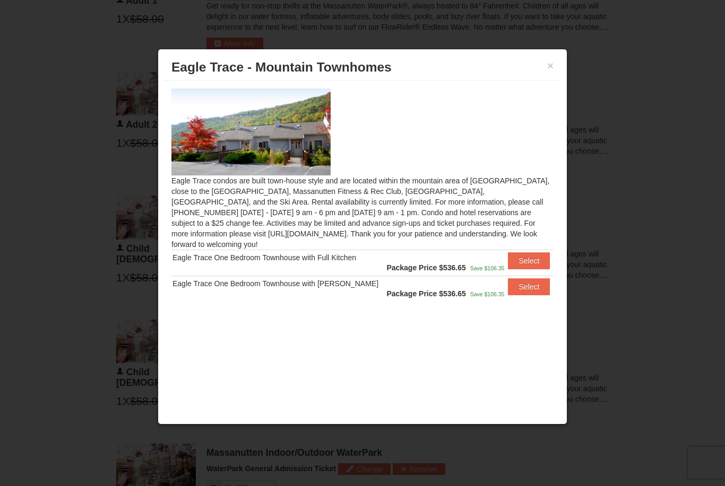
click at [217, 127] on img at bounding box center [250, 132] width 159 height 87
click at [548, 84] on div "Eagle Trace condos are built town-house style and are located within the mounta…" at bounding box center [362, 201] width 398 height 240
click at [551, 71] on button "×" at bounding box center [550, 65] width 6 height 11
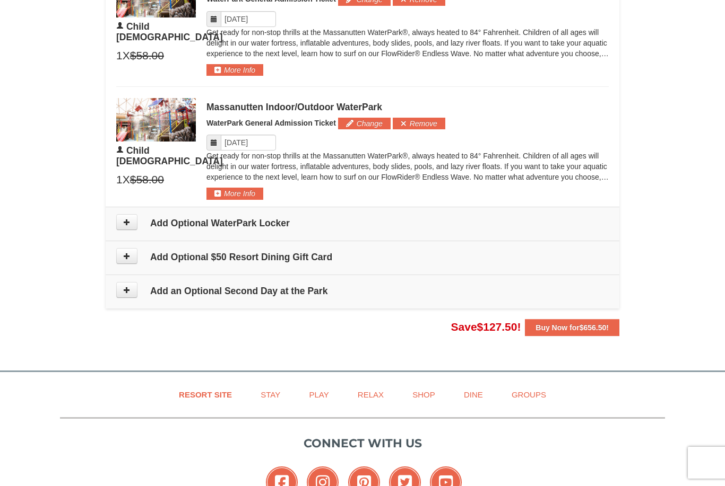
scroll to position [1064, 0]
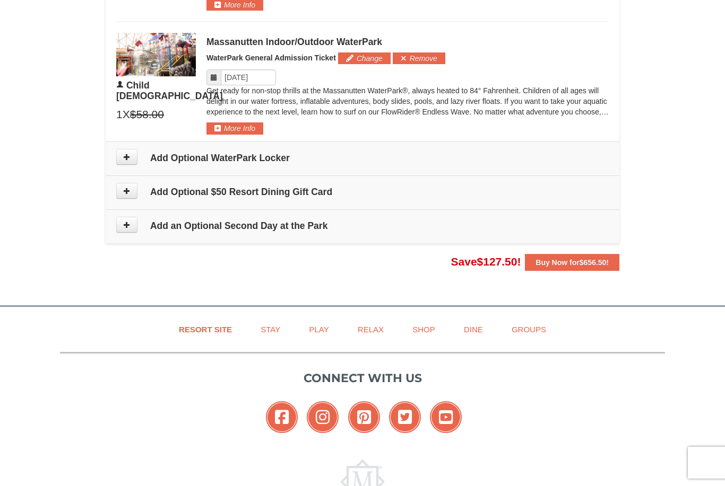
click at [127, 153] on icon at bounding box center [126, 156] width 7 height 7
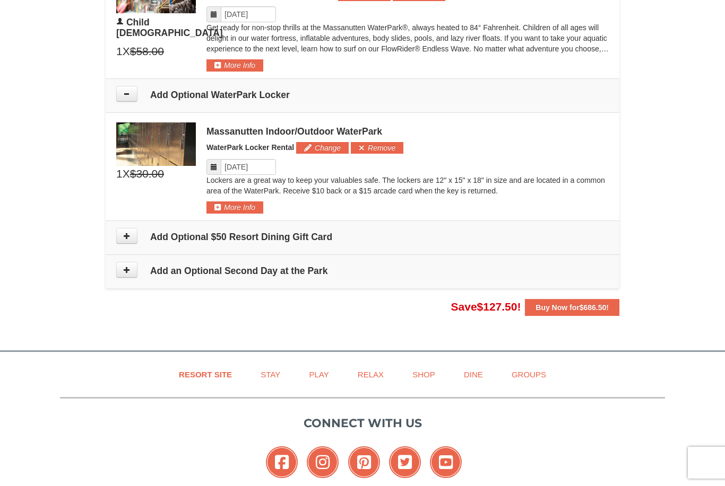
scroll to position [1127, 0]
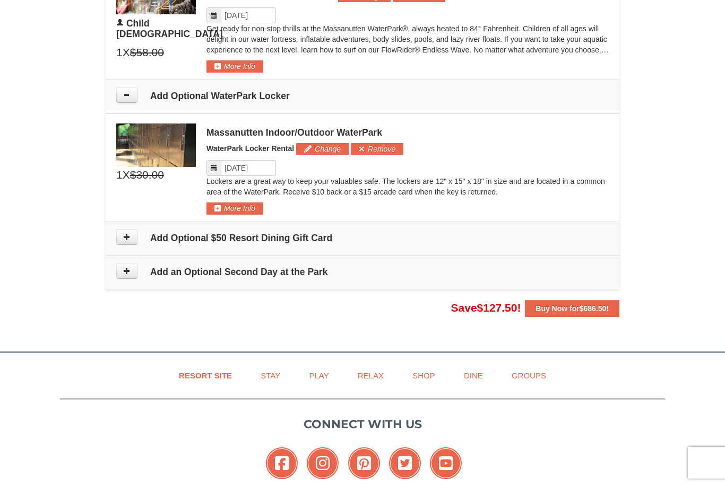
click at [125, 91] on icon at bounding box center [126, 94] width 7 height 7
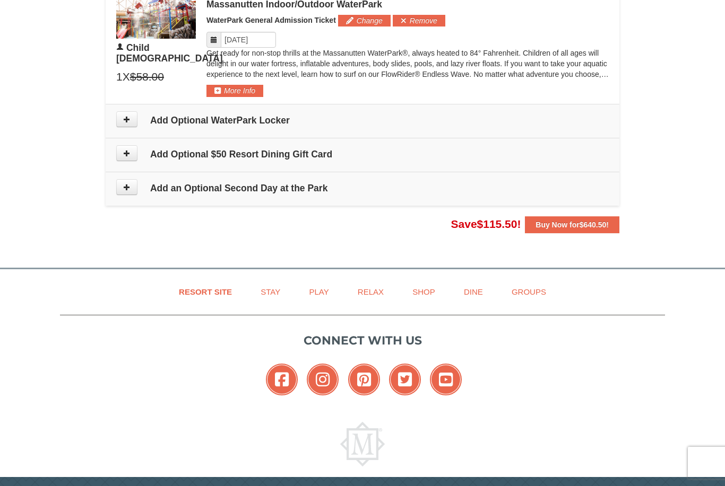
click at [127, 150] on icon at bounding box center [126, 153] width 7 height 7
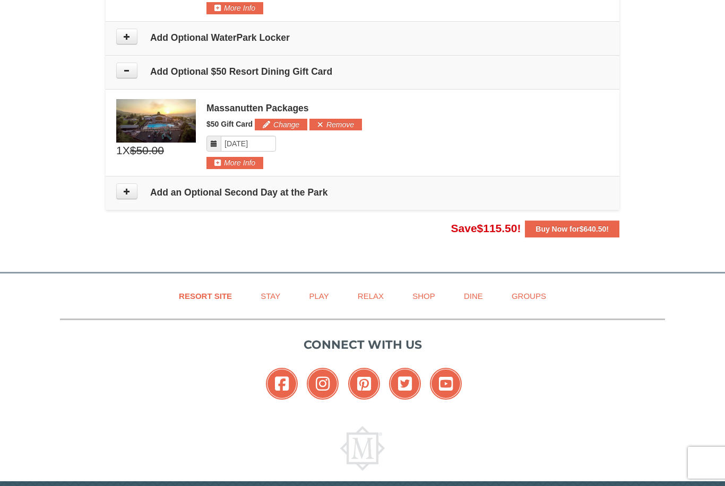
scroll to position [1189, 0]
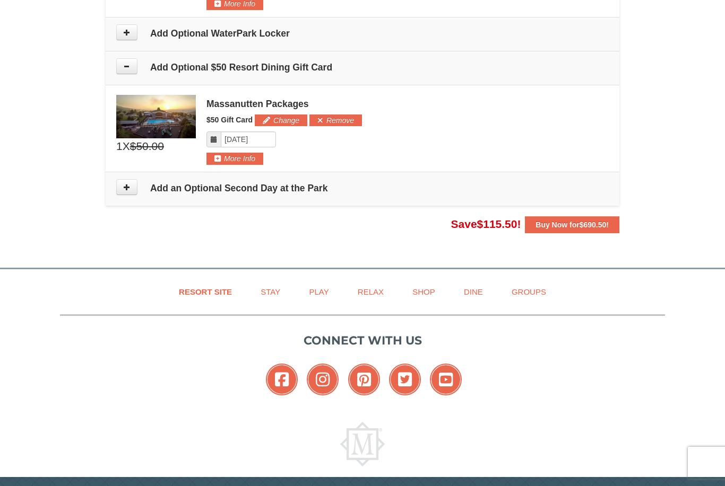
click at [131, 68] on button at bounding box center [126, 66] width 21 height 16
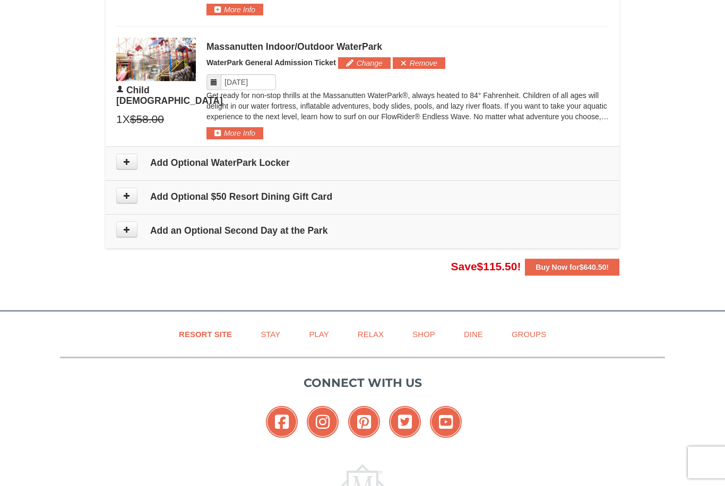
scroll to position [1102, 0]
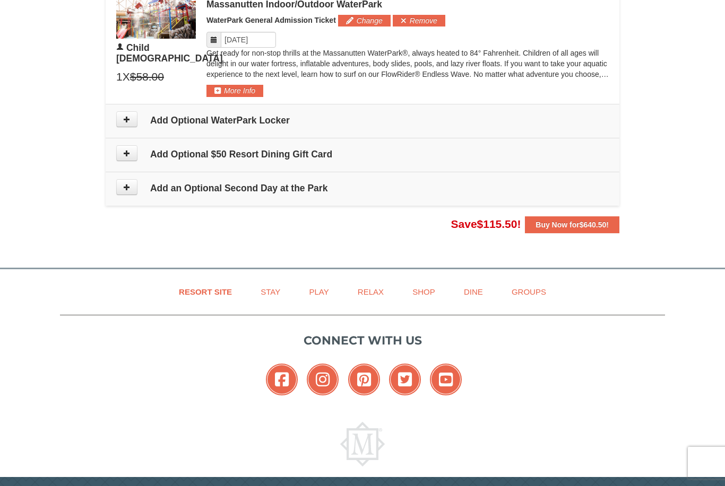
click at [596, 224] on span "$640.50" at bounding box center [592, 225] width 27 height 8
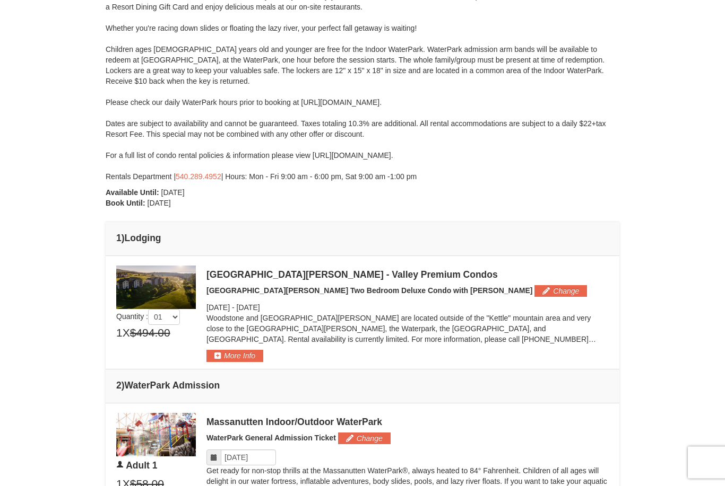
scroll to position [0, 0]
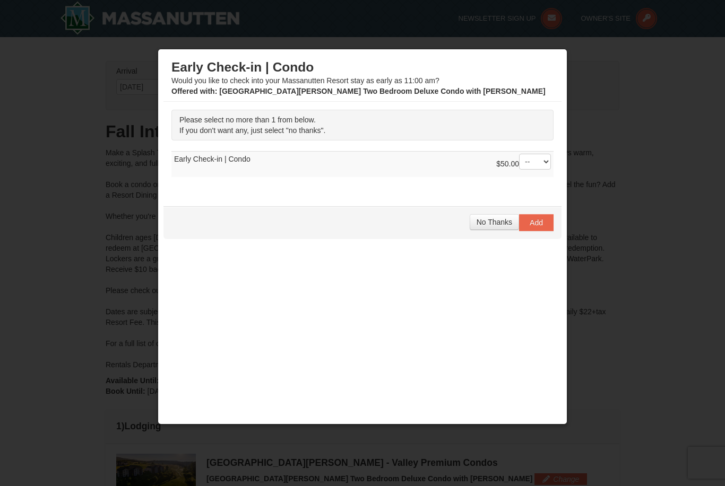
click at [502, 221] on span "No Thanks" at bounding box center [494, 222] width 36 height 8
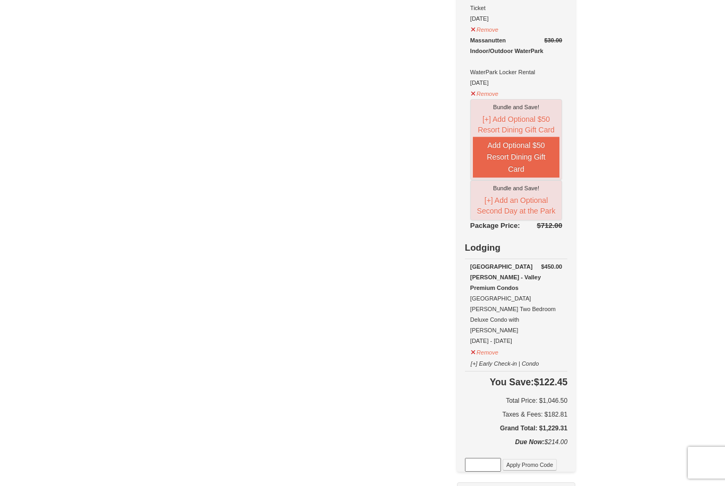
scroll to position [483, 0]
click at [499, 344] on button "Remove" at bounding box center [484, 350] width 29 height 13
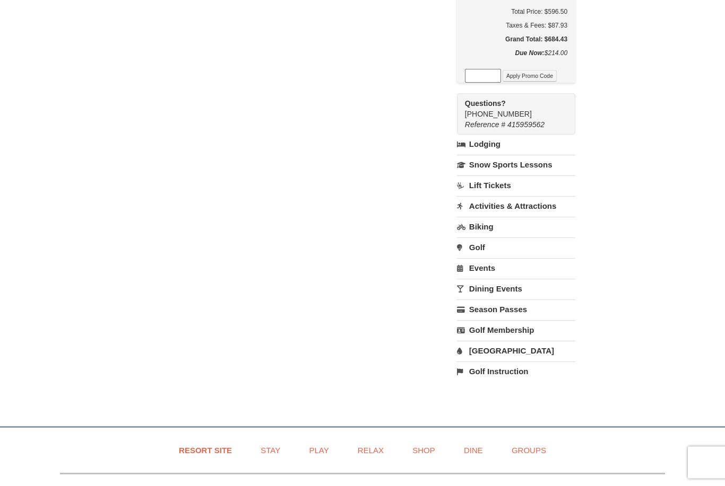
scroll to position [734, 0]
click at [558, 196] on link "Activities & Attractions" at bounding box center [516, 206] width 118 height 20
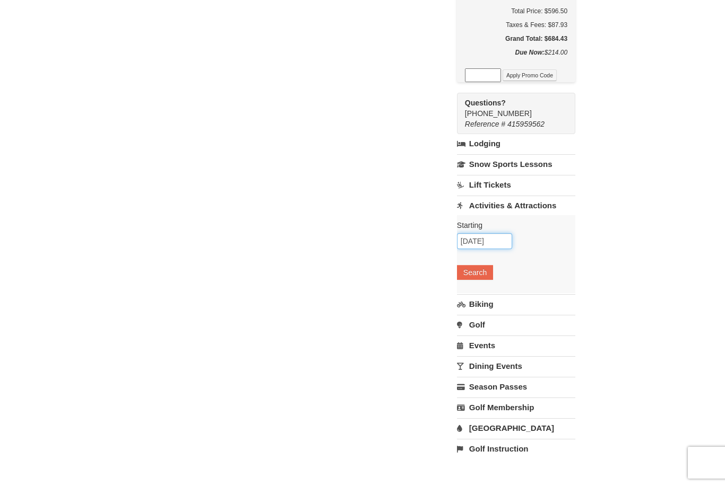
click at [512, 233] on input "[DATE]" at bounding box center [484, 241] width 55 height 16
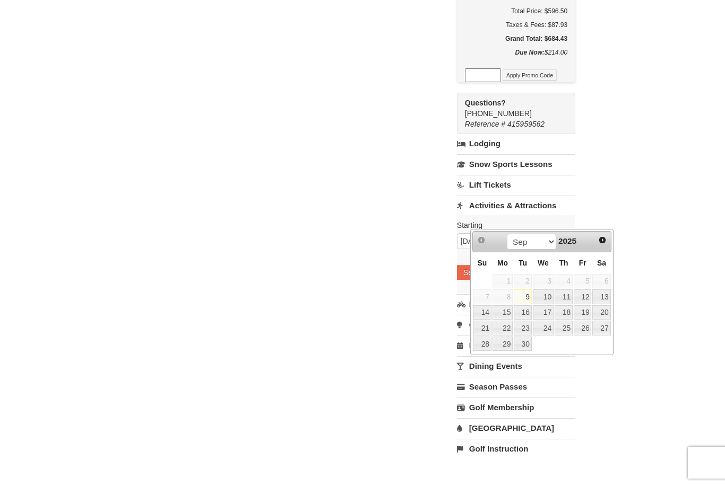
click at [599, 242] on span "Next" at bounding box center [602, 240] width 8 height 8
click at [601, 239] on span "Next" at bounding box center [602, 240] width 8 height 8
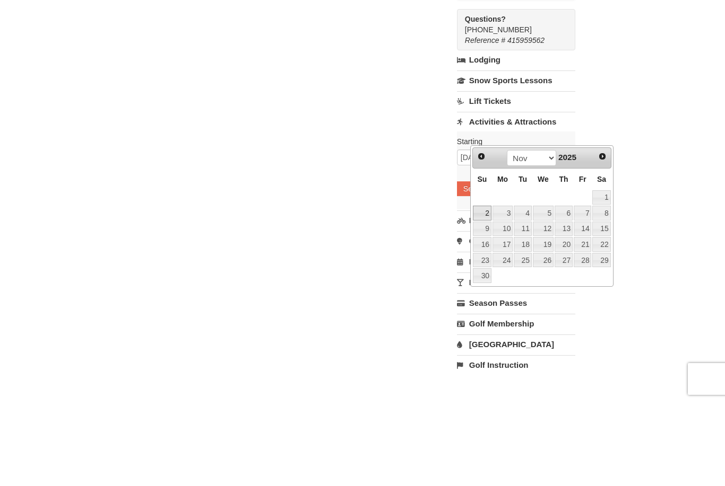
click at [489, 290] on link "2" at bounding box center [482, 297] width 19 height 15
type input "[DATE]"
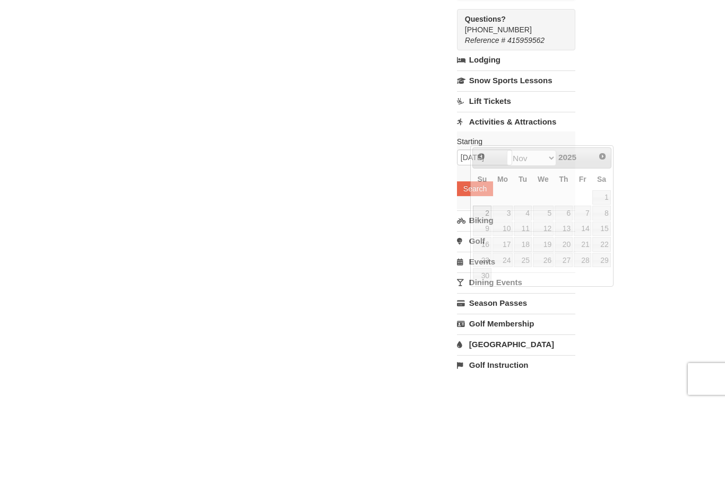
scroll to position [818, 0]
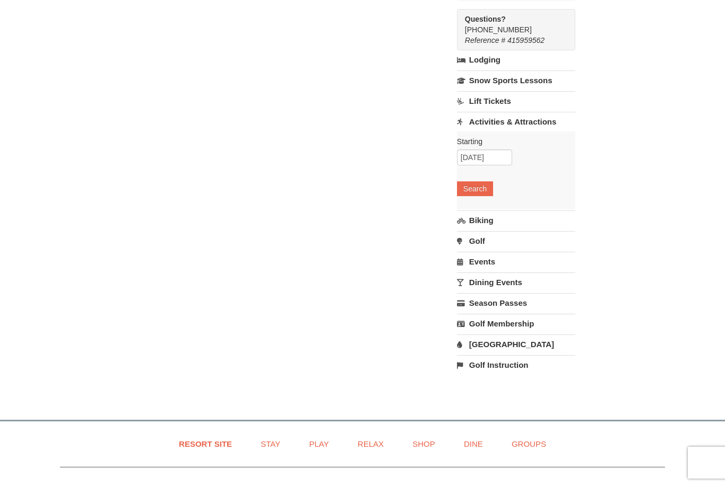
click at [493, 181] on button "Search" at bounding box center [475, 188] width 36 height 15
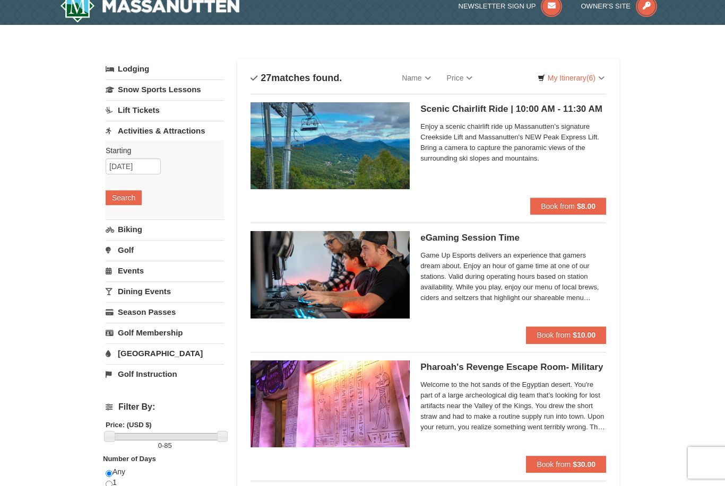
scroll to position [4, 0]
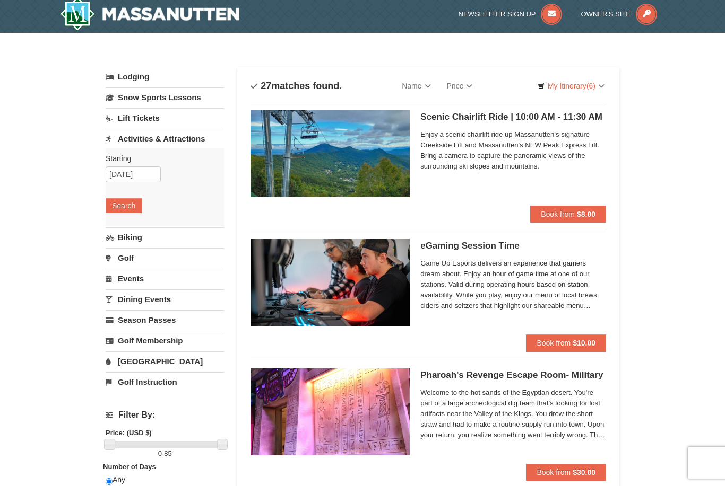
click at [144, 260] on link "Golf" at bounding box center [165, 258] width 118 height 20
